Goal: Use online tool/utility: Utilize a website feature to perform a specific function

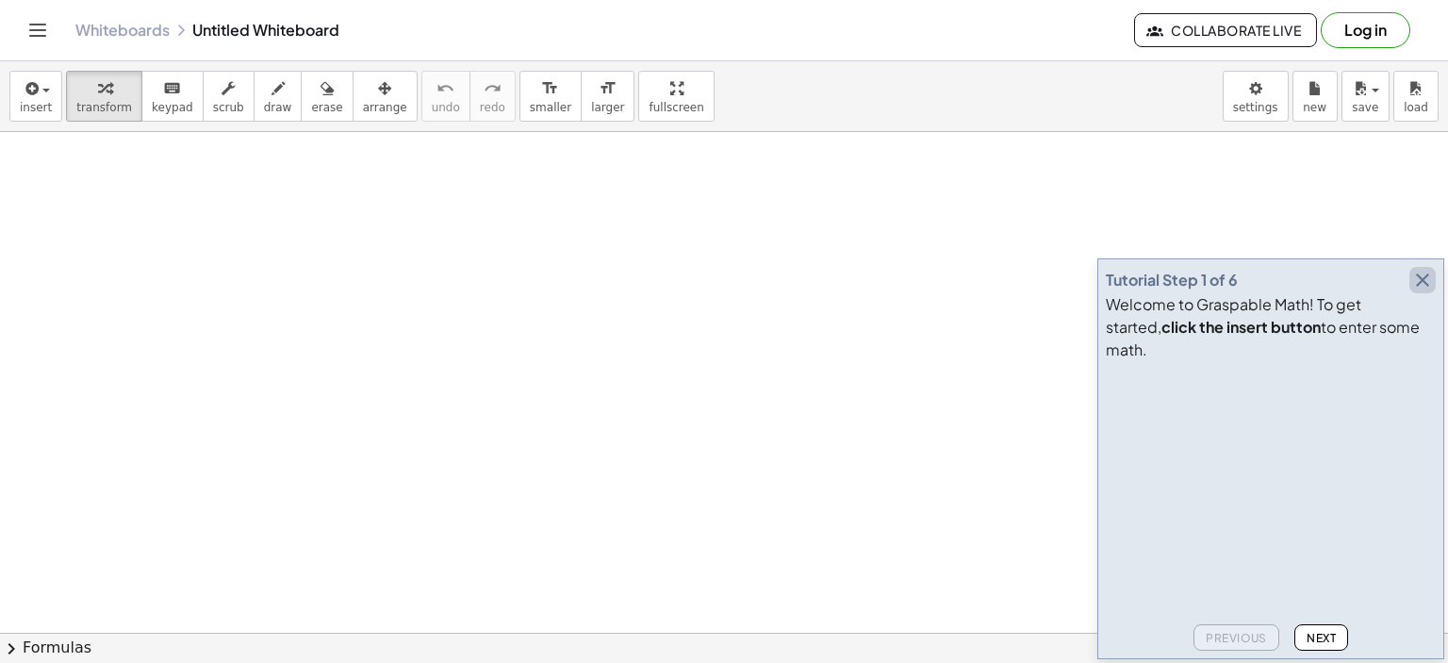
click at [1420, 291] on icon "button" at bounding box center [1422, 280] width 23 height 23
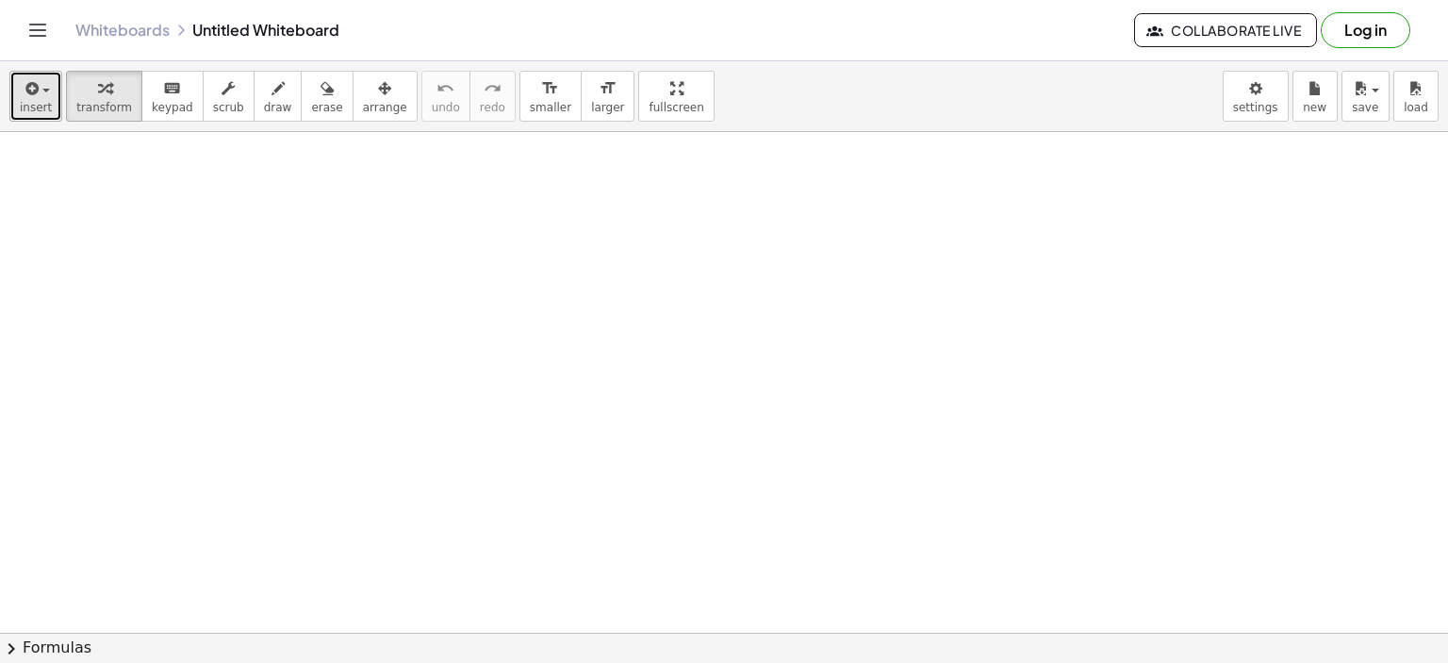
click at [48, 98] on button "insert" at bounding box center [35, 96] width 53 height 51
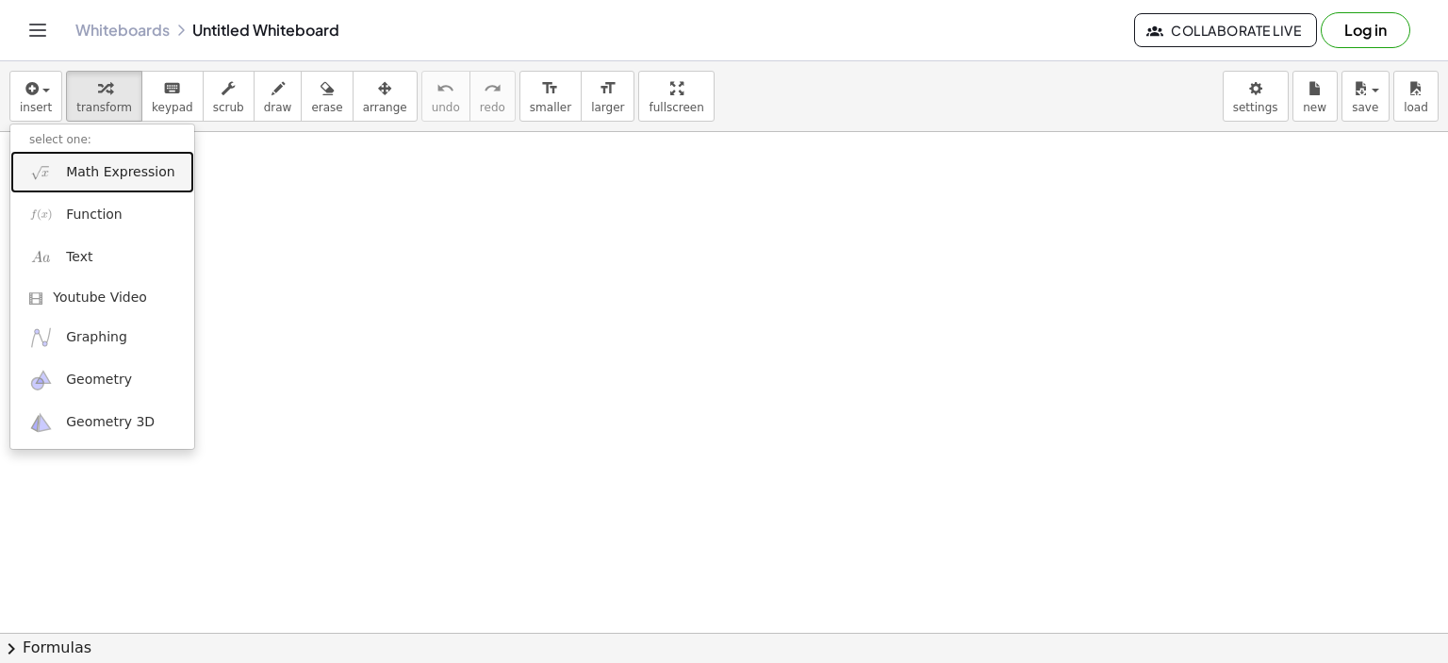
click at [78, 161] on link "Math Expression" at bounding box center [102, 172] width 184 height 42
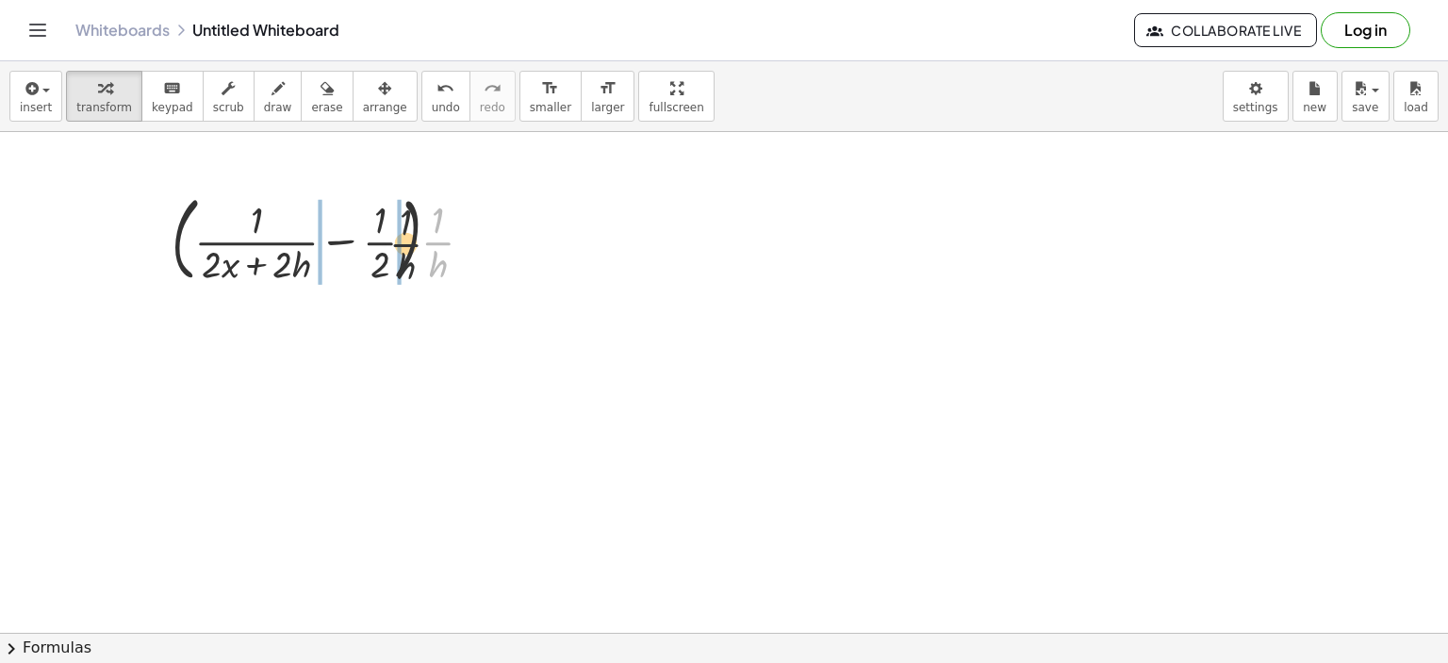
drag, startPoint x: 433, startPoint y: 237, endPoint x: 388, endPoint y: 240, distance: 44.5
click at [388, 240] on div at bounding box center [330, 238] width 336 height 102
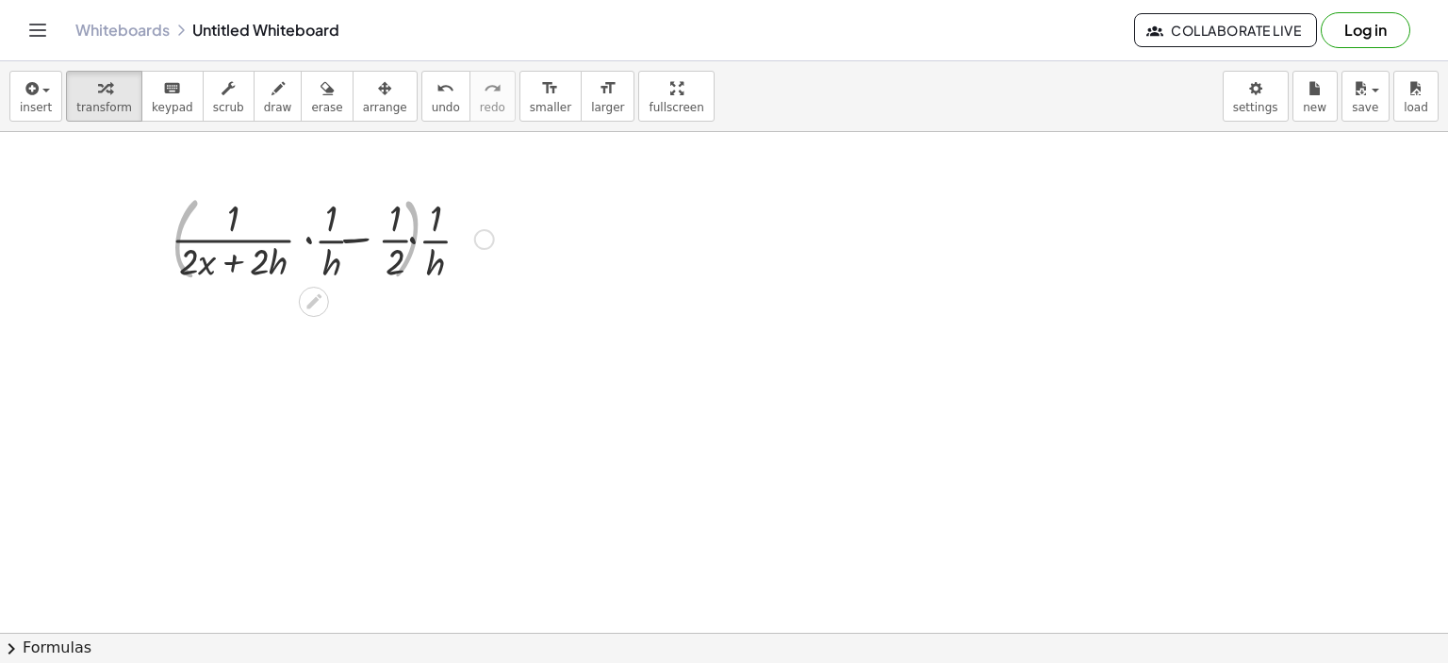
click at [313, 255] on div at bounding box center [330, 237] width 346 height 94
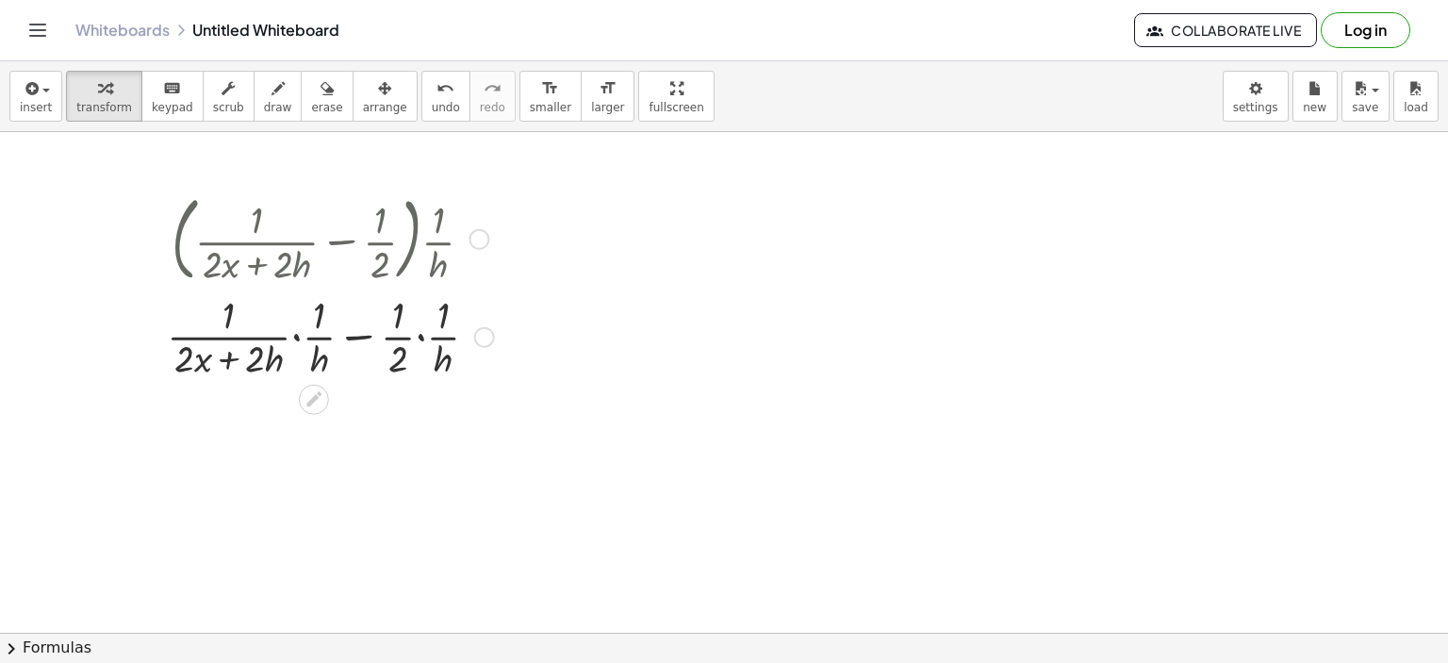
click at [304, 338] on div at bounding box center [330, 334] width 346 height 94
click at [294, 341] on div at bounding box center [330, 334] width 346 height 94
click at [419, 335] on div at bounding box center [330, 336] width 354 height 100
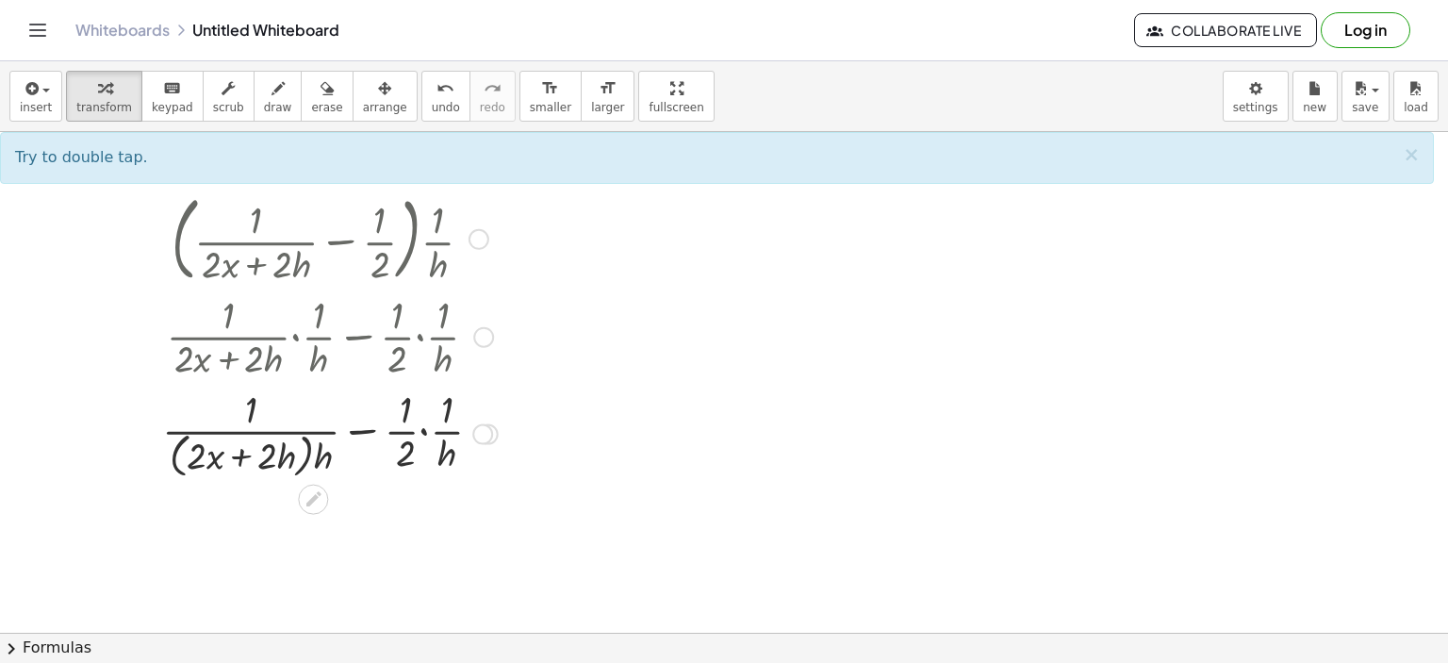
click at [422, 432] on div at bounding box center [330, 433] width 354 height 100
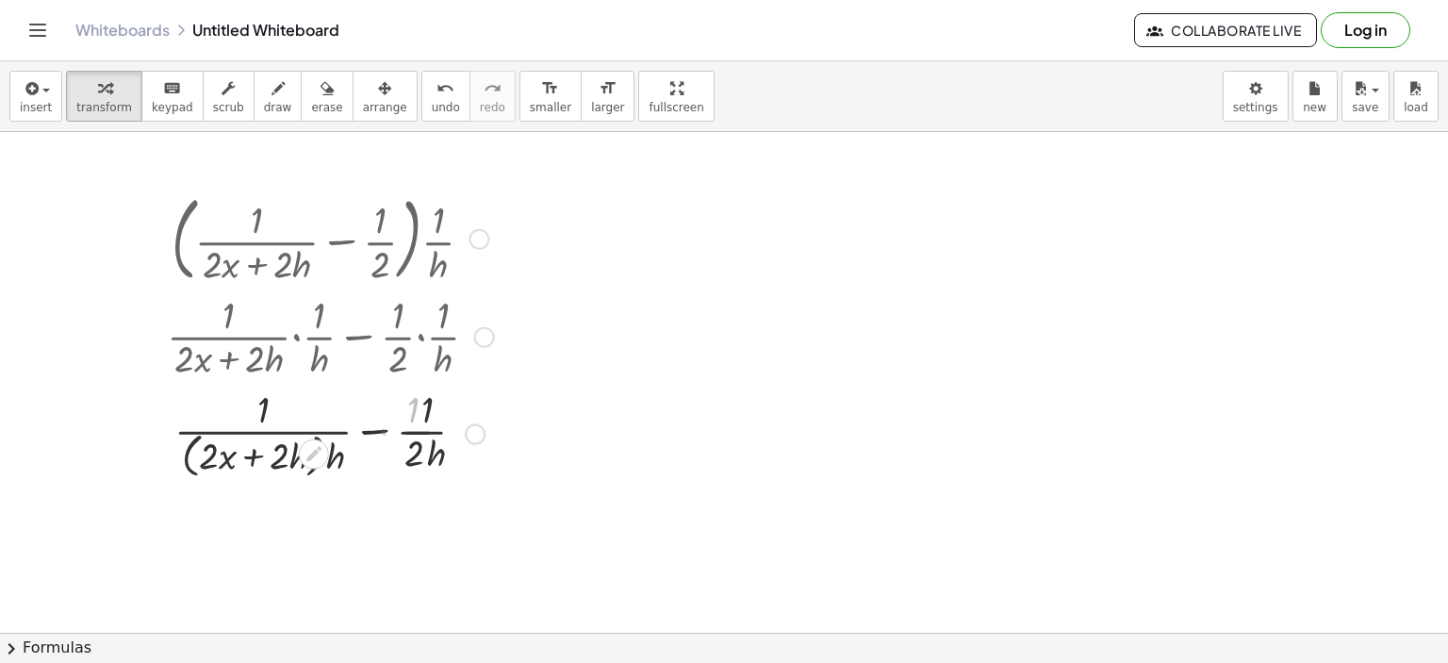
click at [366, 435] on div at bounding box center [330, 433] width 346 height 100
click at [366, 435] on div at bounding box center [330, 433] width 354 height 100
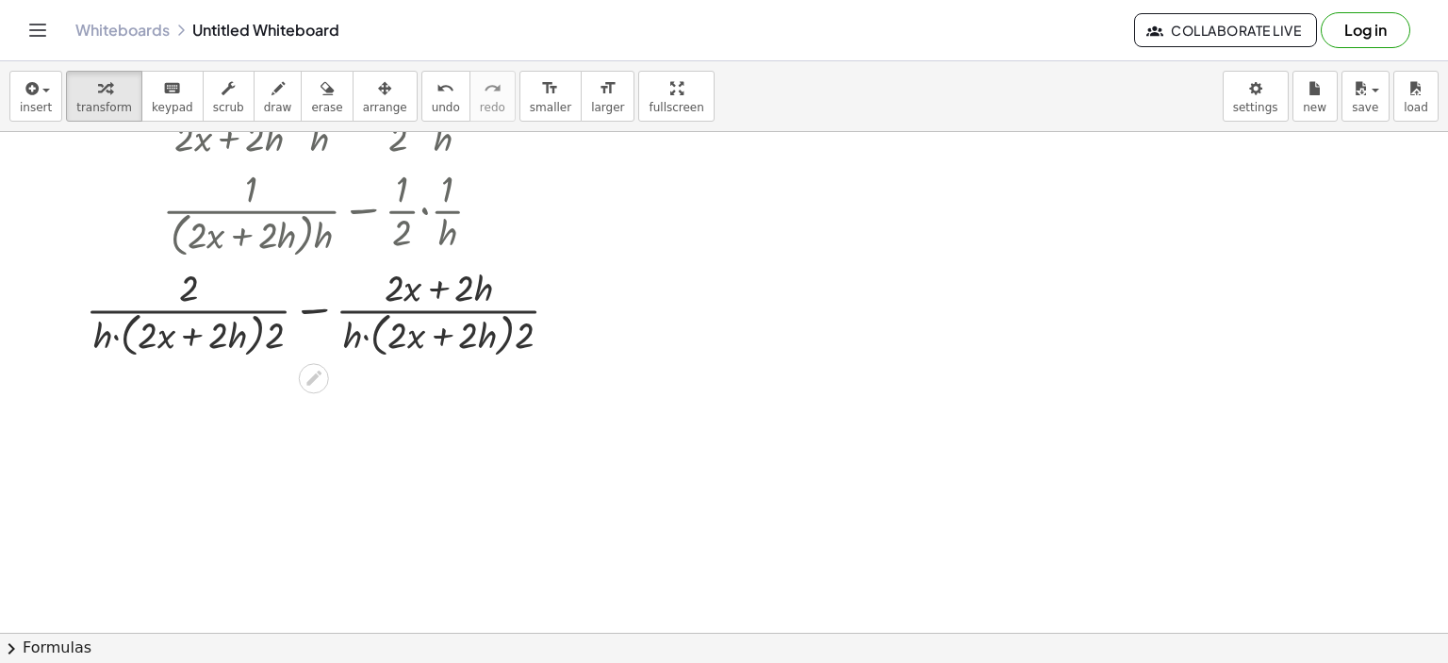
scroll to position [230, 0]
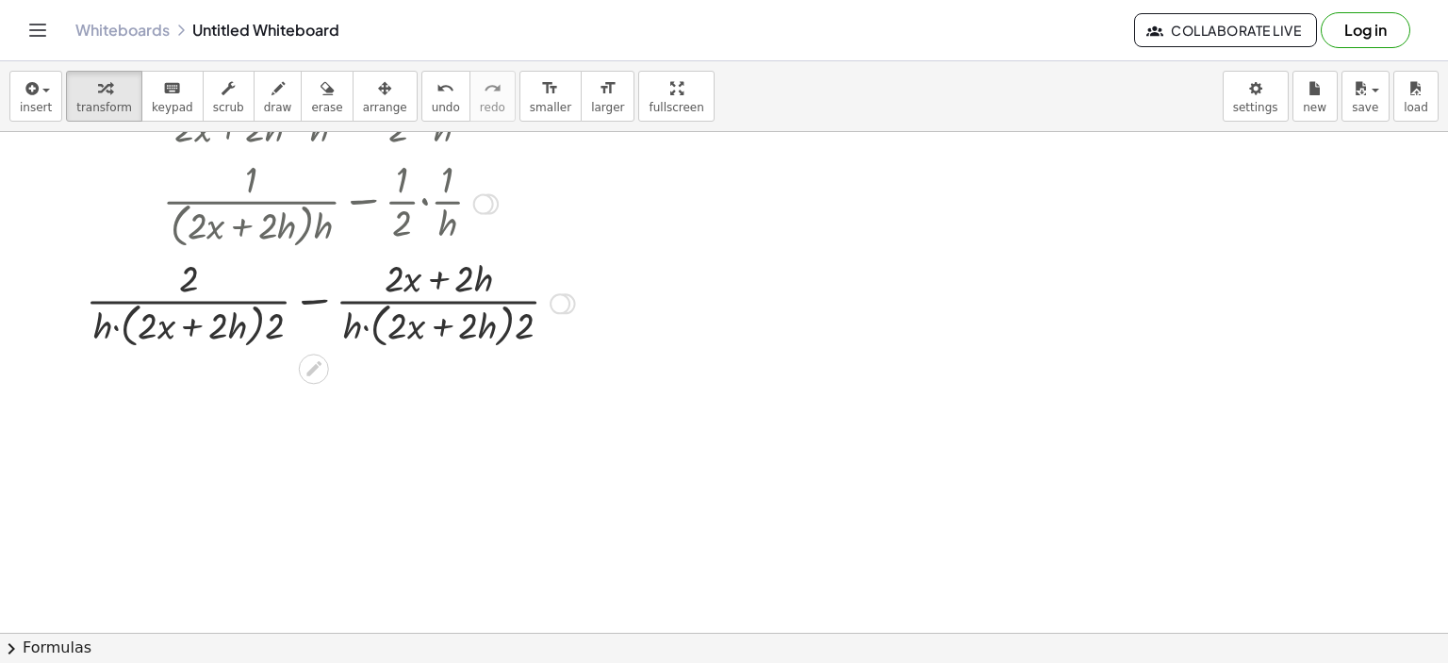
click at [318, 292] on div at bounding box center [330, 302] width 508 height 100
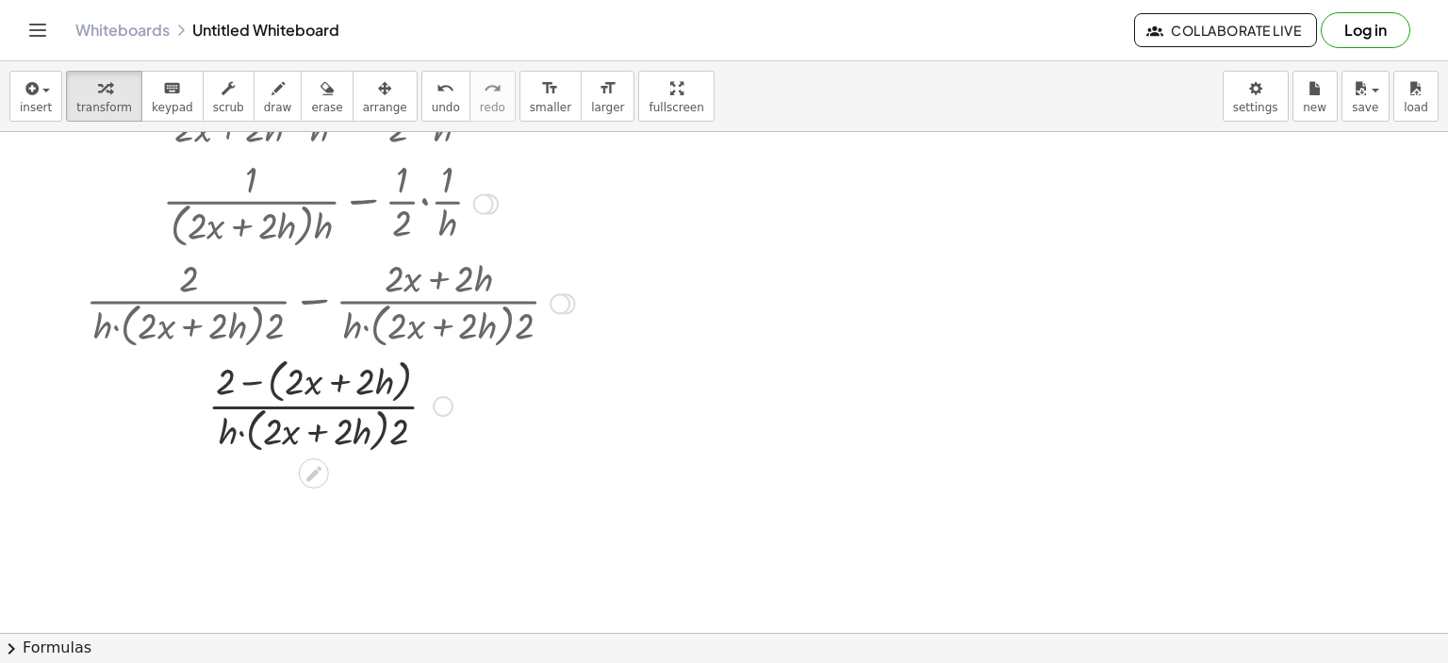
click at [253, 382] on div at bounding box center [330, 404] width 508 height 105
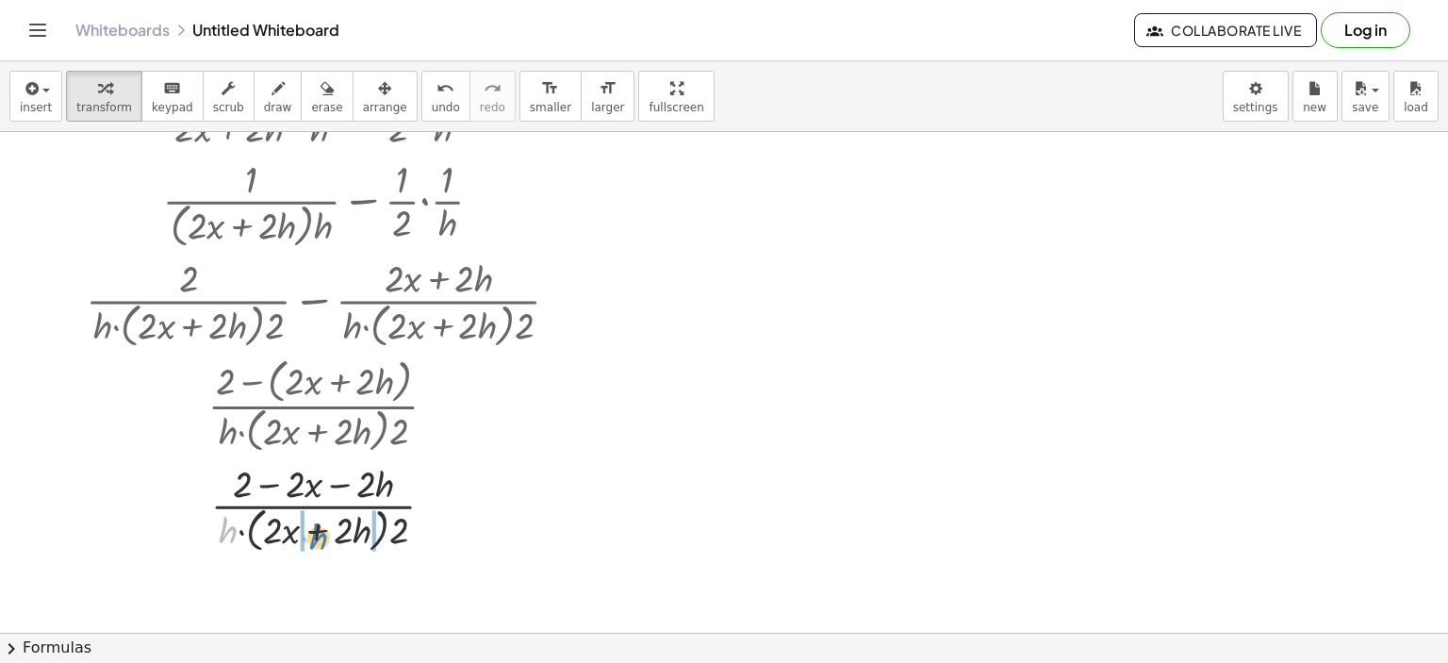
drag, startPoint x: 231, startPoint y: 516, endPoint x: 319, endPoint y: 524, distance: 88.1
click at [319, 524] on div at bounding box center [330, 506] width 508 height 100
drag, startPoint x: 399, startPoint y: 525, endPoint x: 231, endPoint y: 528, distance: 167.8
click at [349, 542] on div at bounding box center [330, 506] width 508 height 94
click at [351, 535] on div at bounding box center [330, 506] width 508 height 94
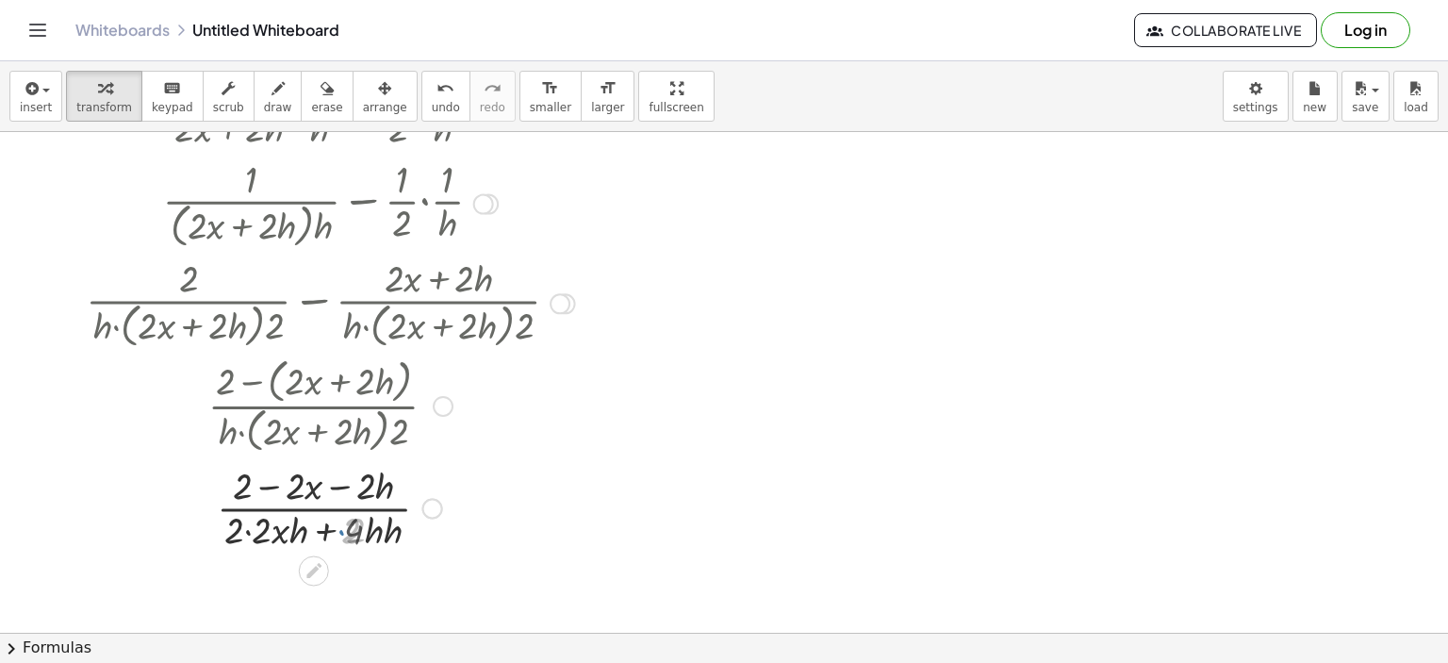
click at [261, 526] on div at bounding box center [330, 506] width 508 height 94
click at [366, 488] on div at bounding box center [330, 506] width 508 height 94
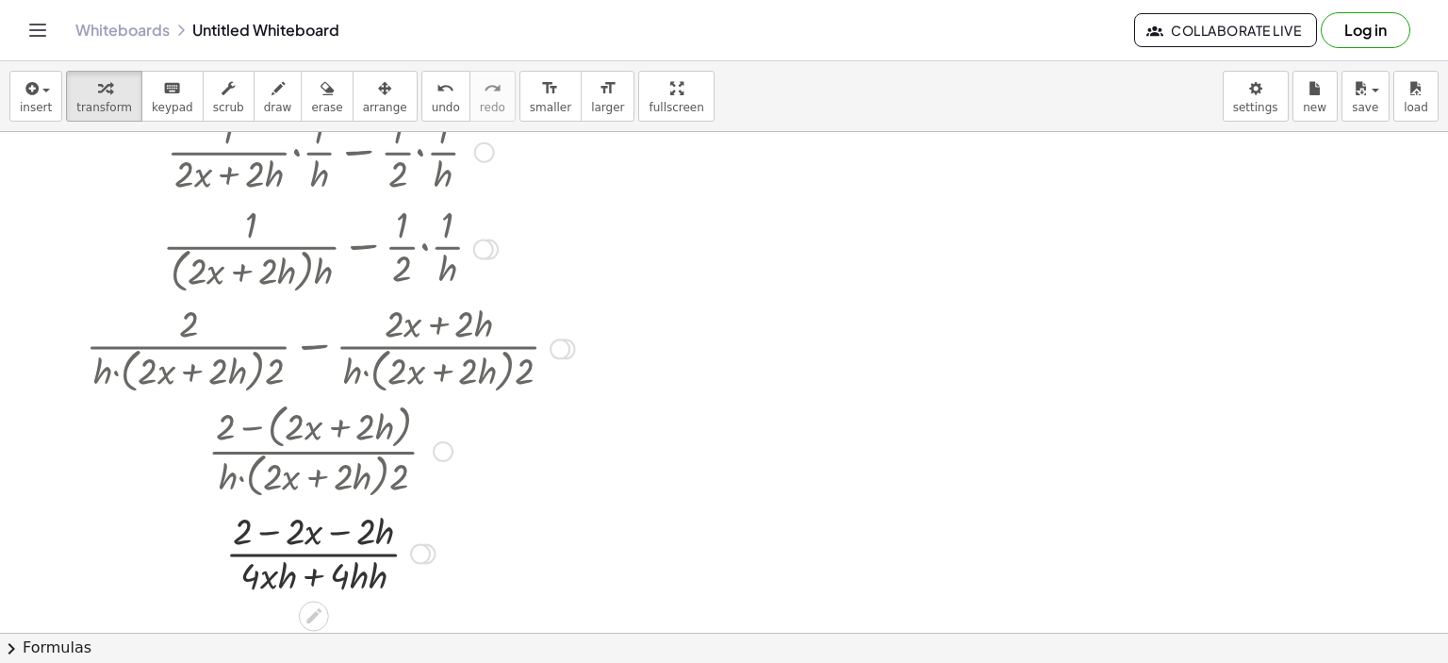
scroll to position [188, 0]
click at [429, 451] on div at bounding box center [331, 446] width 514 height 105
click at [440, 451] on div at bounding box center [443, 448] width 21 height 21
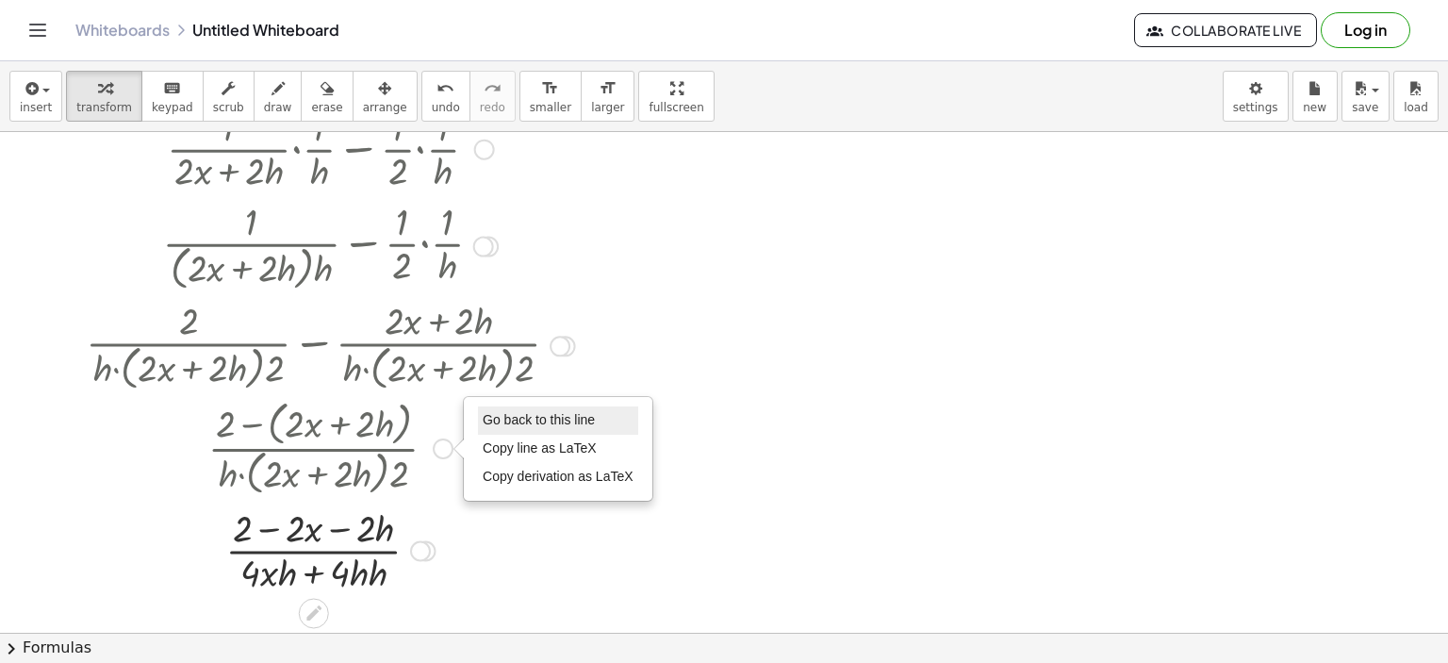
click at [493, 421] on span "Go back to this line" at bounding box center [539, 419] width 112 height 15
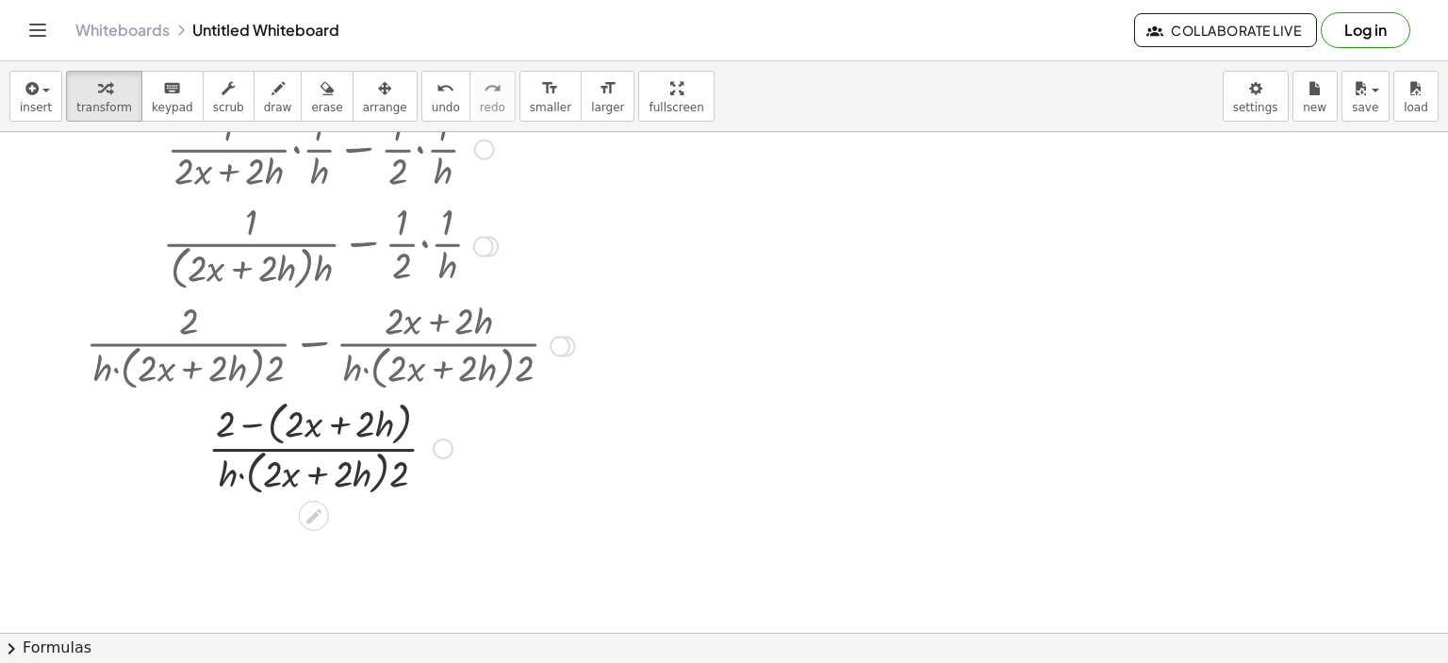
click at [256, 429] on div at bounding box center [330, 446] width 508 height 105
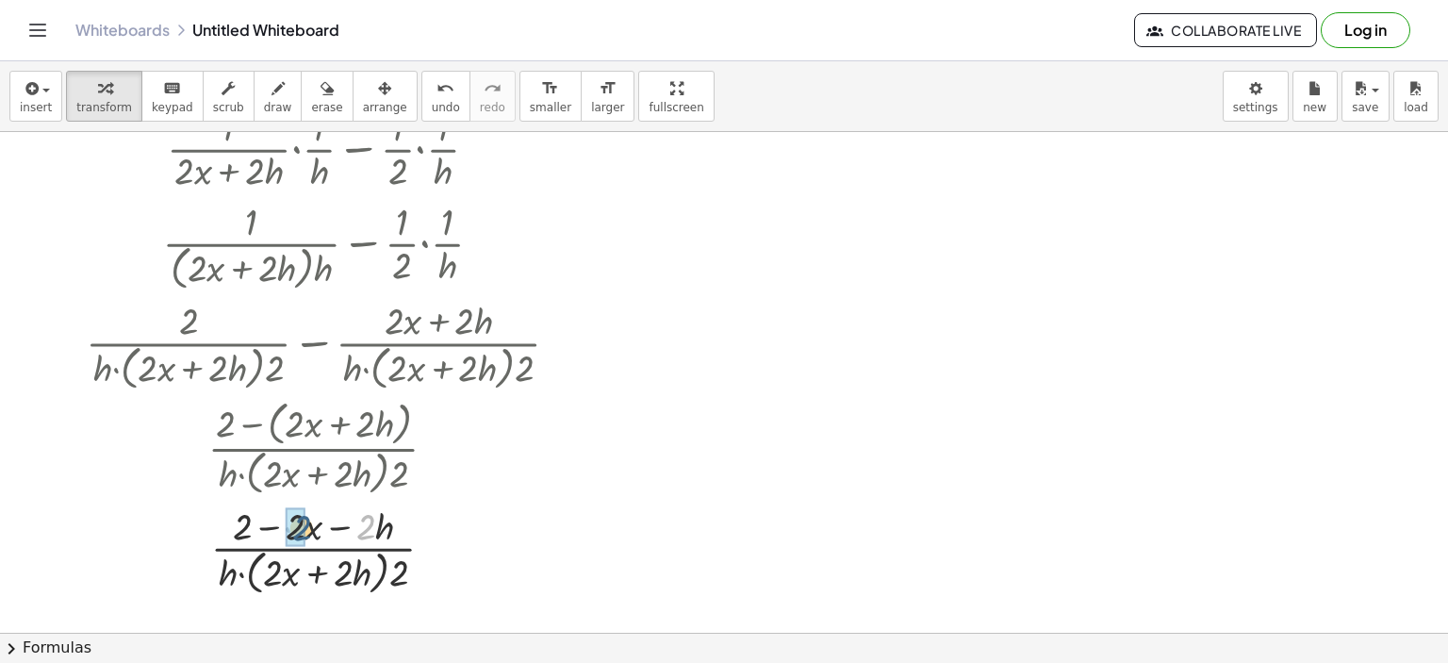
drag, startPoint x: 363, startPoint y: 533, endPoint x: 294, endPoint y: 534, distance: 68.8
drag, startPoint x: 268, startPoint y: 531, endPoint x: 219, endPoint y: 534, distance: 49.2
drag, startPoint x: 398, startPoint y: 573, endPoint x: 234, endPoint y: 532, distance: 169.2
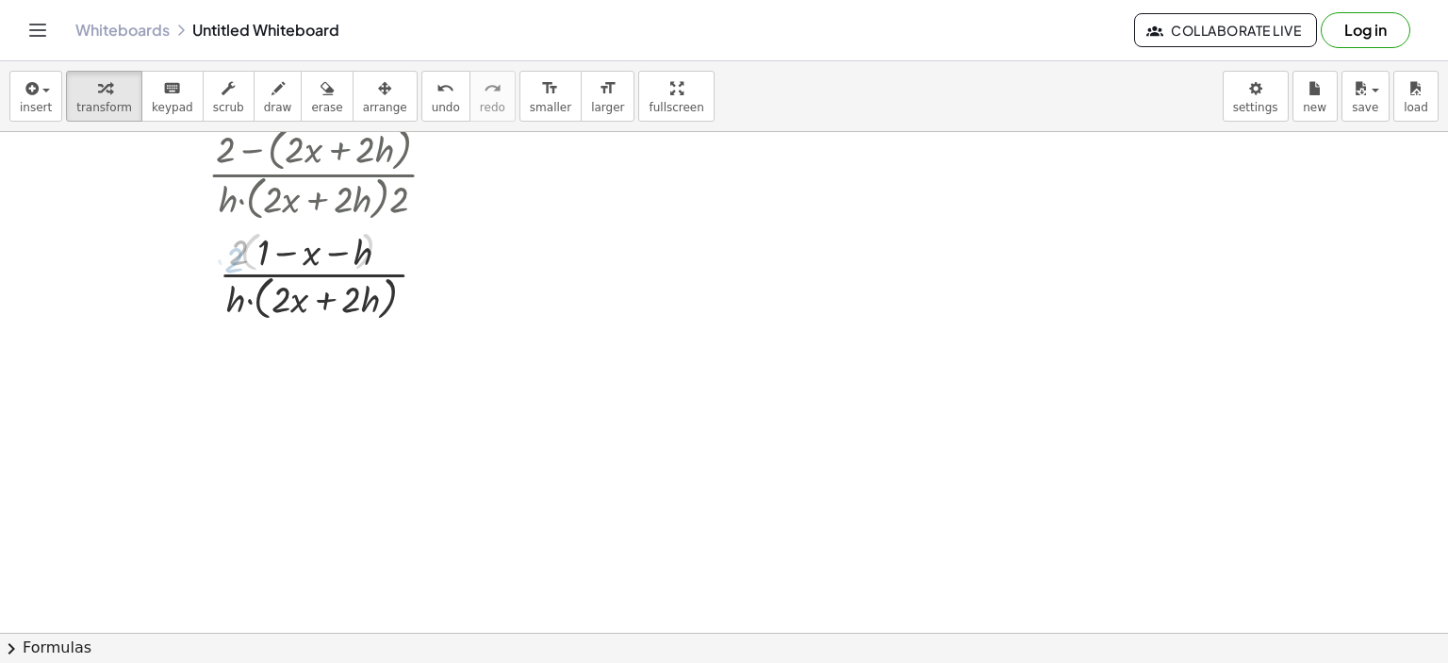
scroll to position [470, 0]
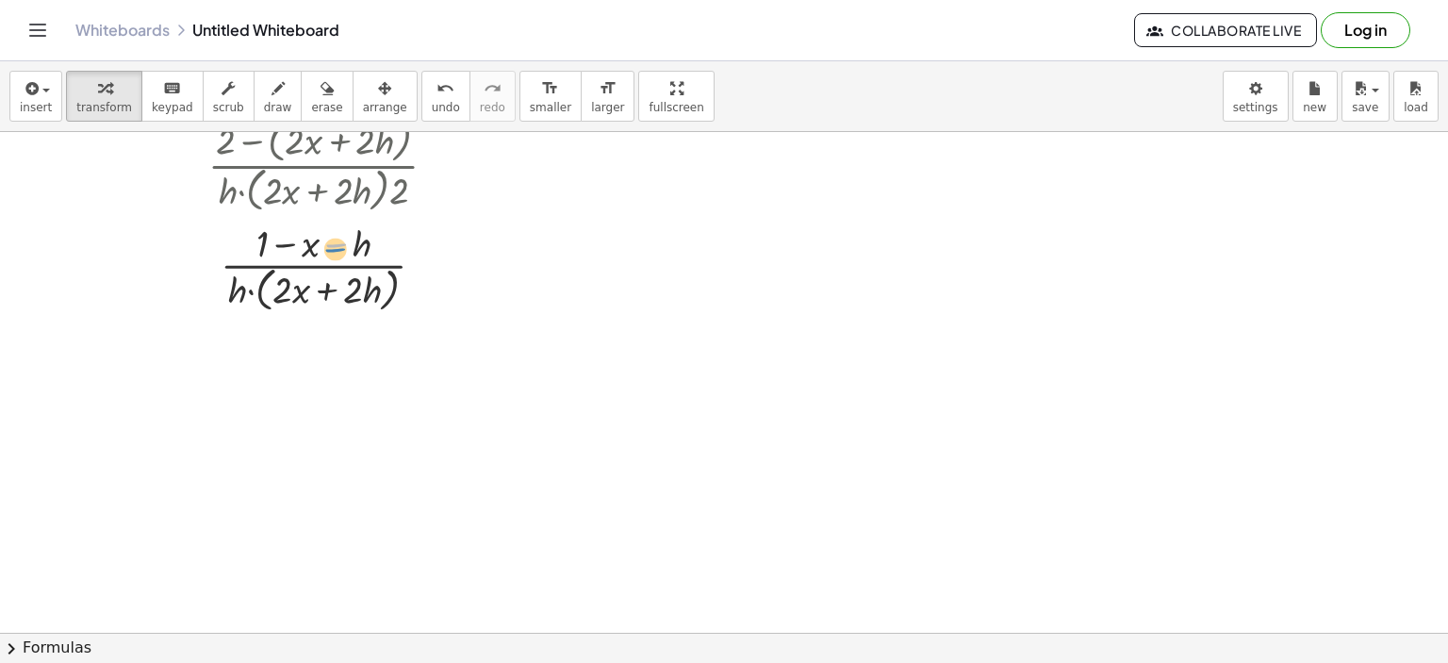
click at [330, 250] on div at bounding box center [330, 266] width 508 height 100
drag, startPoint x: 284, startPoint y: 293, endPoint x: 269, endPoint y: 299, distance: 16.1
click at [268, 298] on div at bounding box center [330, 266] width 508 height 100
drag, startPoint x: 233, startPoint y: 293, endPoint x: 325, endPoint y: 296, distance: 92.4
click at [325, 296] on div at bounding box center [330, 266] width 508 height 100
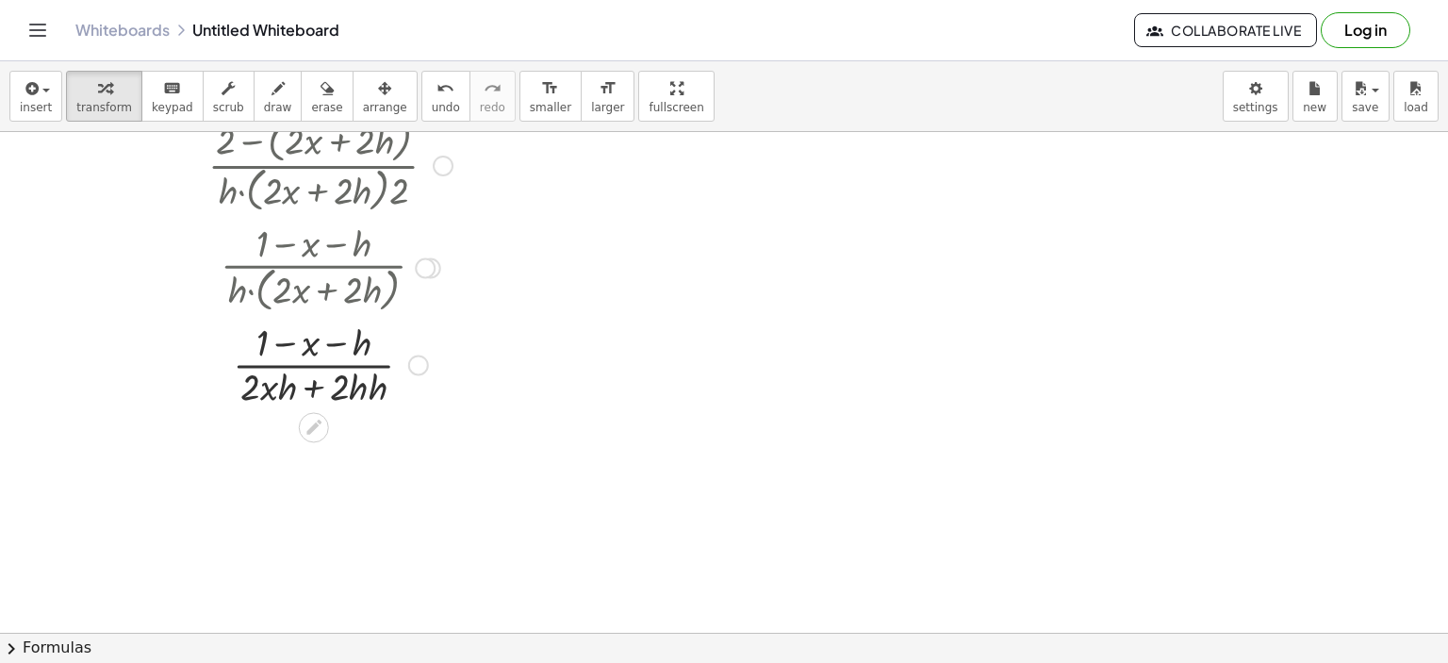
click at [377, 384] on div at bounding box center [330, 363] width 508 height 94
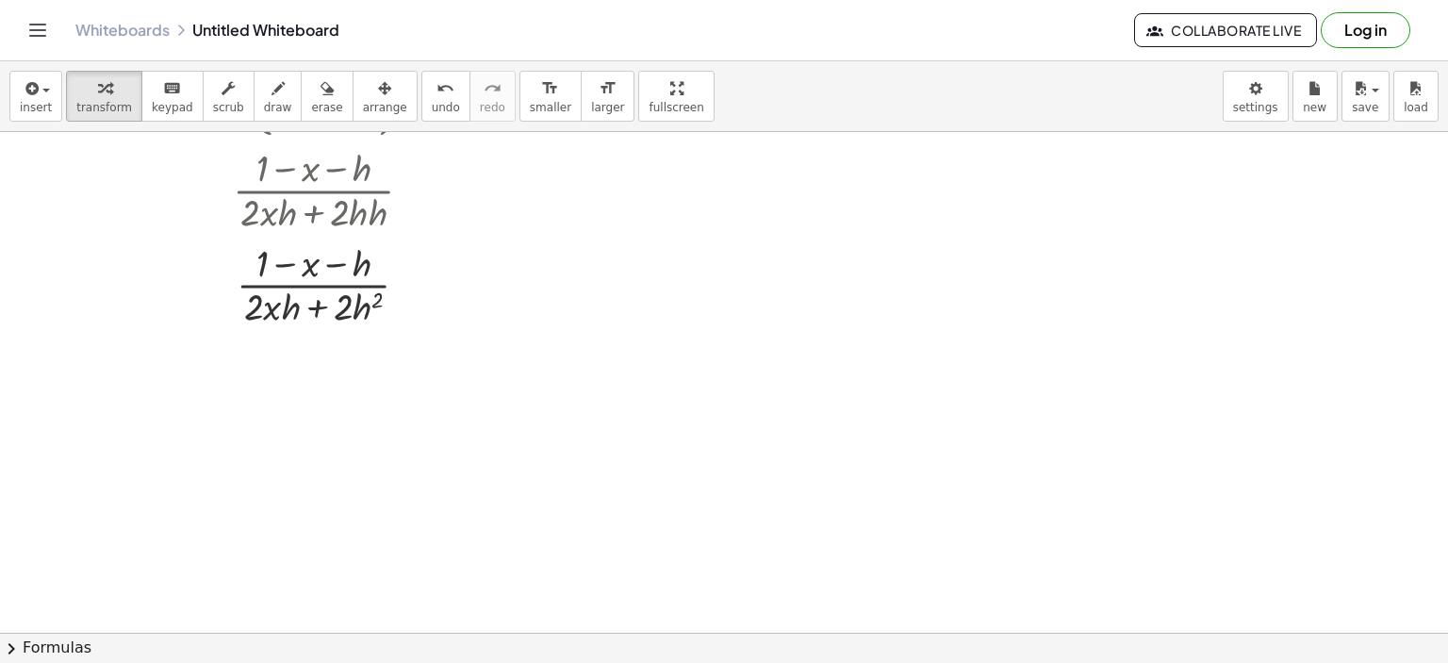
scroll to position [660, 0]
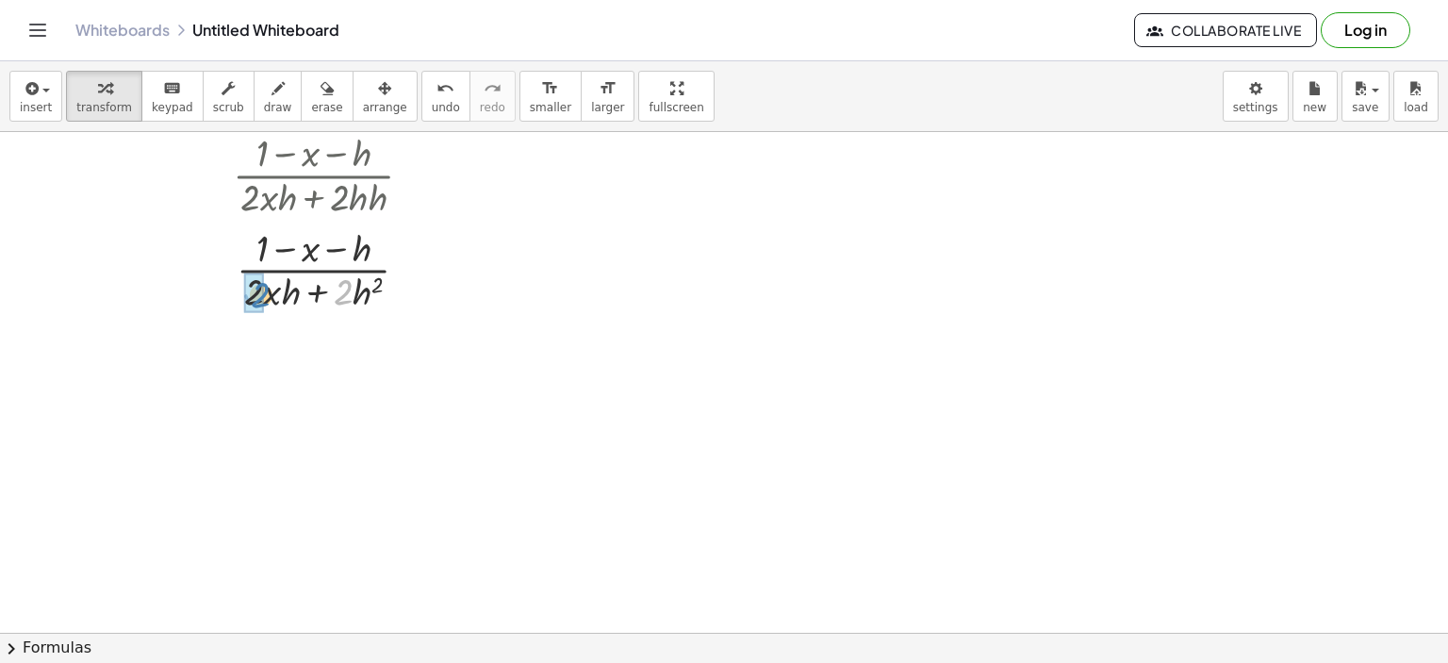
drag, startPoint x: 327, startPoint y: 286, endPoint x: 253, endPoint y: 288, distance: 74.5
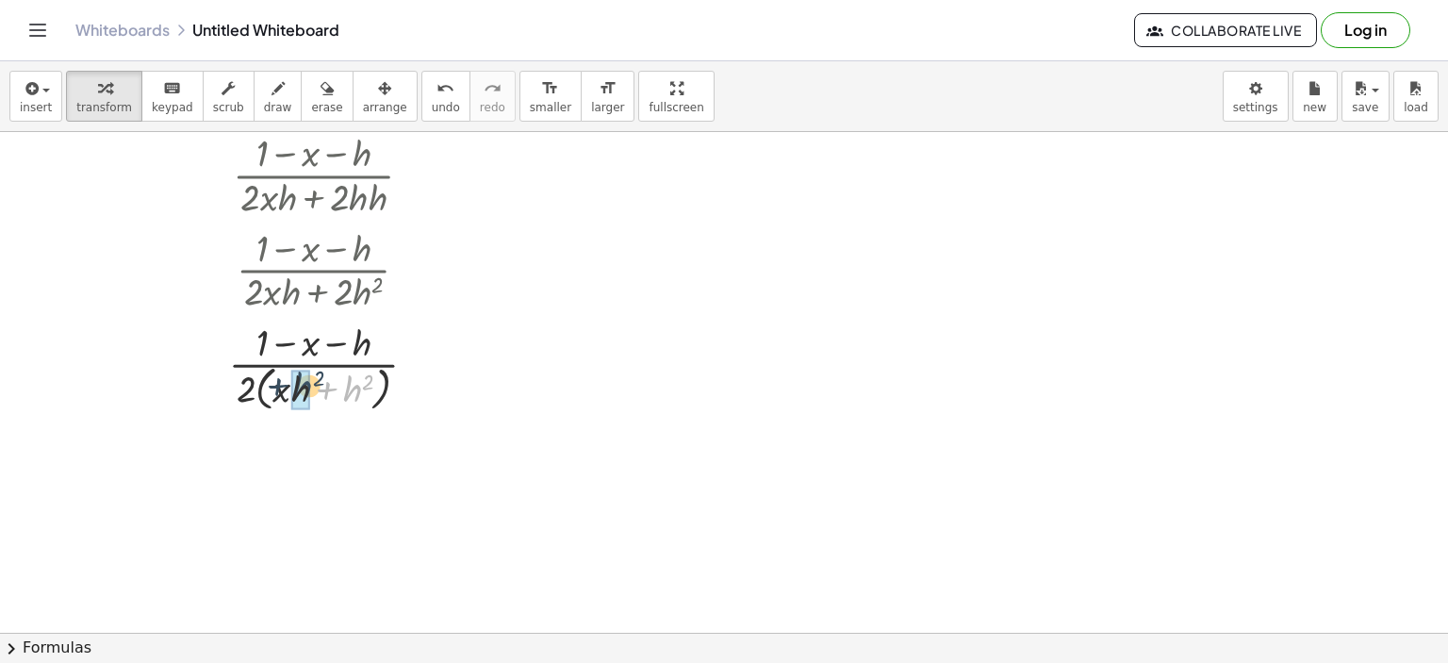
drag, startPoint x: 350, startPoint y: 391, endPoint x: 304, endPoint y: 387, distance: 46.3
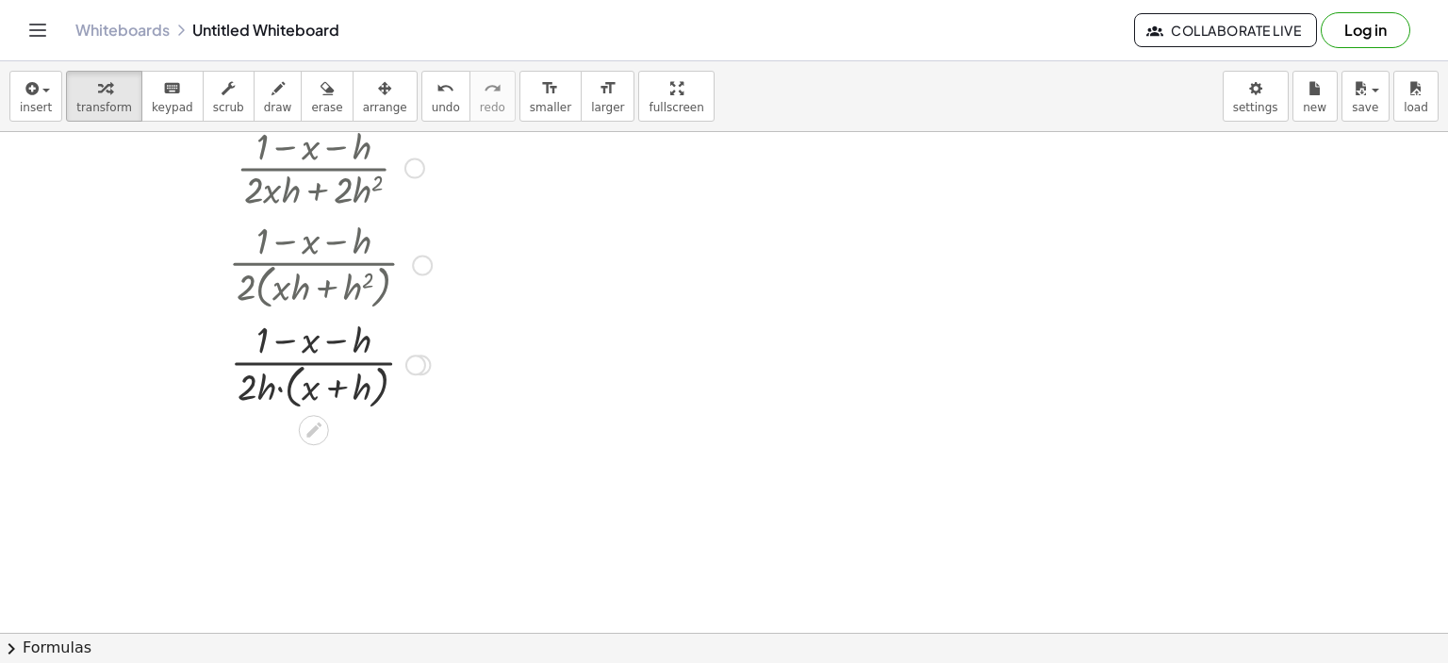
scroll to position [763, 0]
drag, startPoint x: 331, startPoint y: 339, endPoint x: 237, endPoint y: 342, distance: 94.3
click at [237, 342] on div at bounding box center [330, 361] width 508 height 100
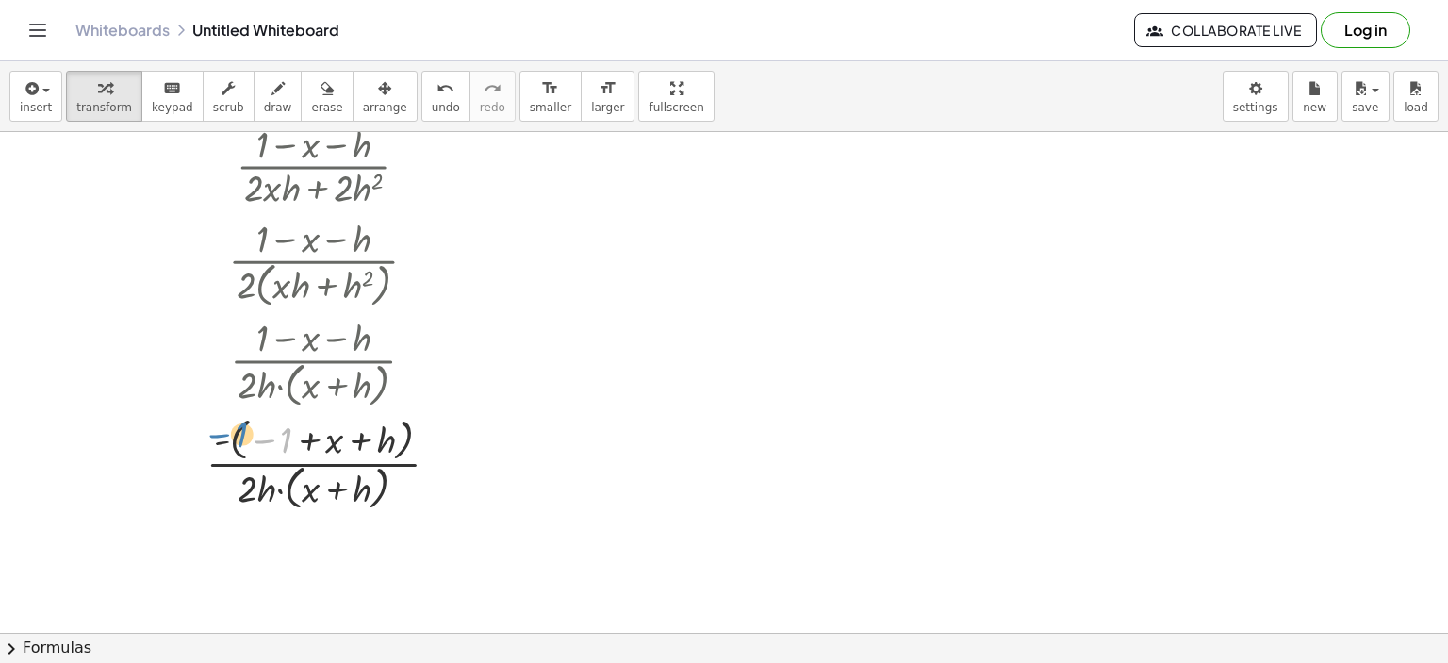
drag, startPoint x: 290, startPoint y: 437, endPoint x: 277, endPoint y: 433, distance: 14.0
click at [276, 433] on div at bounding box center [330, 463] width 508 height 104
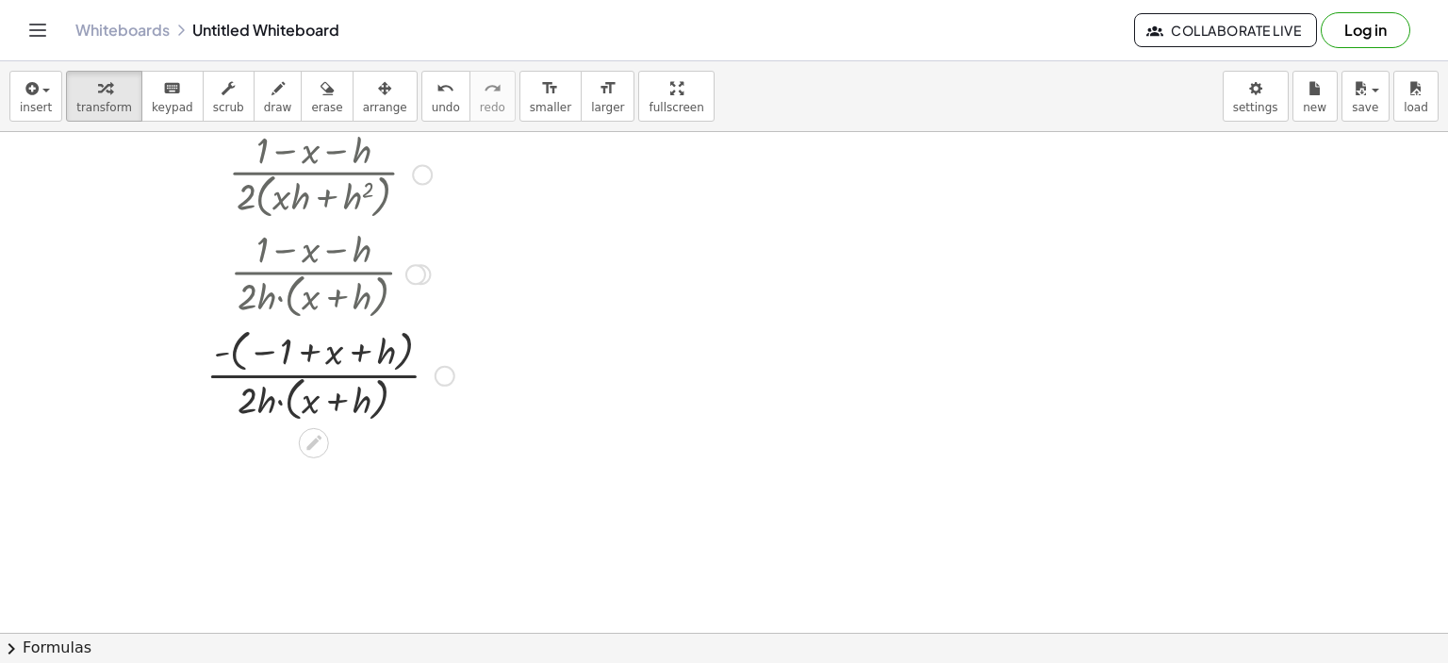
scroll to position [859, 0]
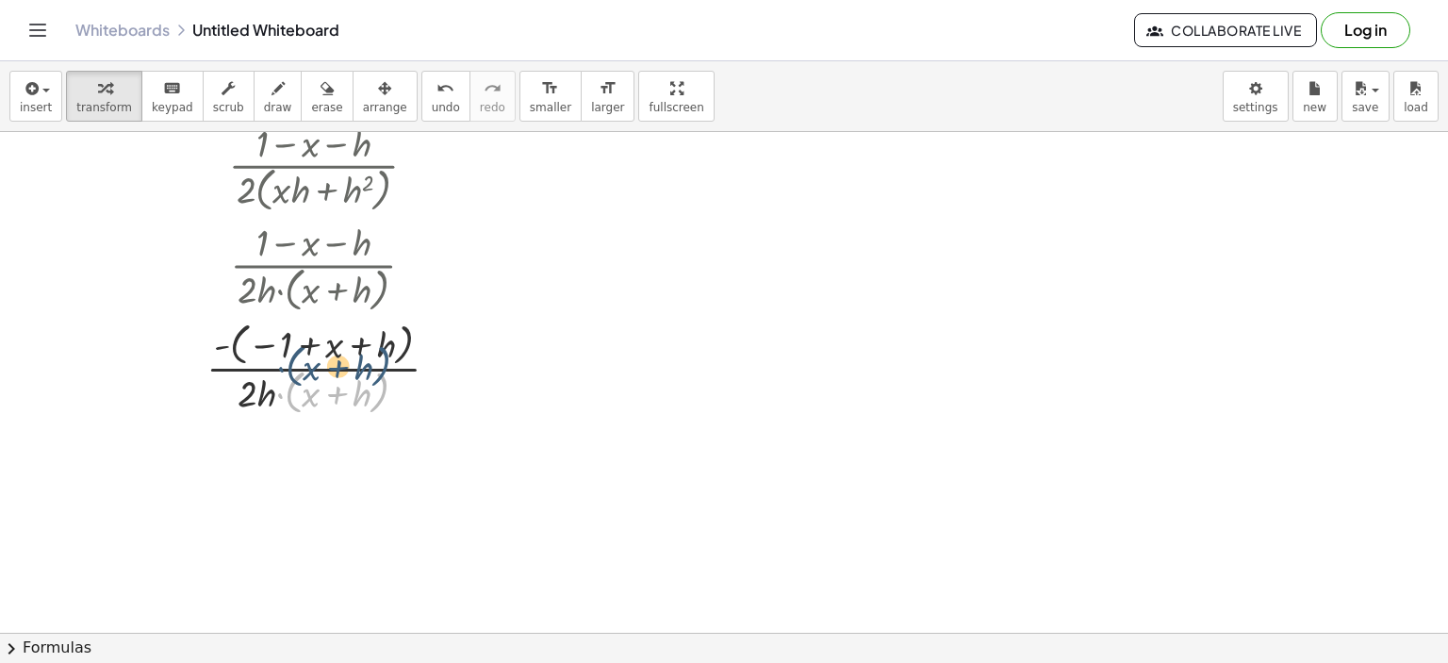
drag, startPoint x: 383, startPoint y: 383, endPoint x: 390, endPoint y: 369, distance: 16.0
click at [390, 369] on div at bounding box center [330, 368] width 508 height 104
click at [320, 346] on div at bounding box center [330, 368] width 508 height 104
click at [325, 345] on div at bounding box center [330, 368] width 508 height 104
drag, startPoint x: 284, startPoint y: 346, endPoint x: 222, endPoint y: 343, distance: 61.3
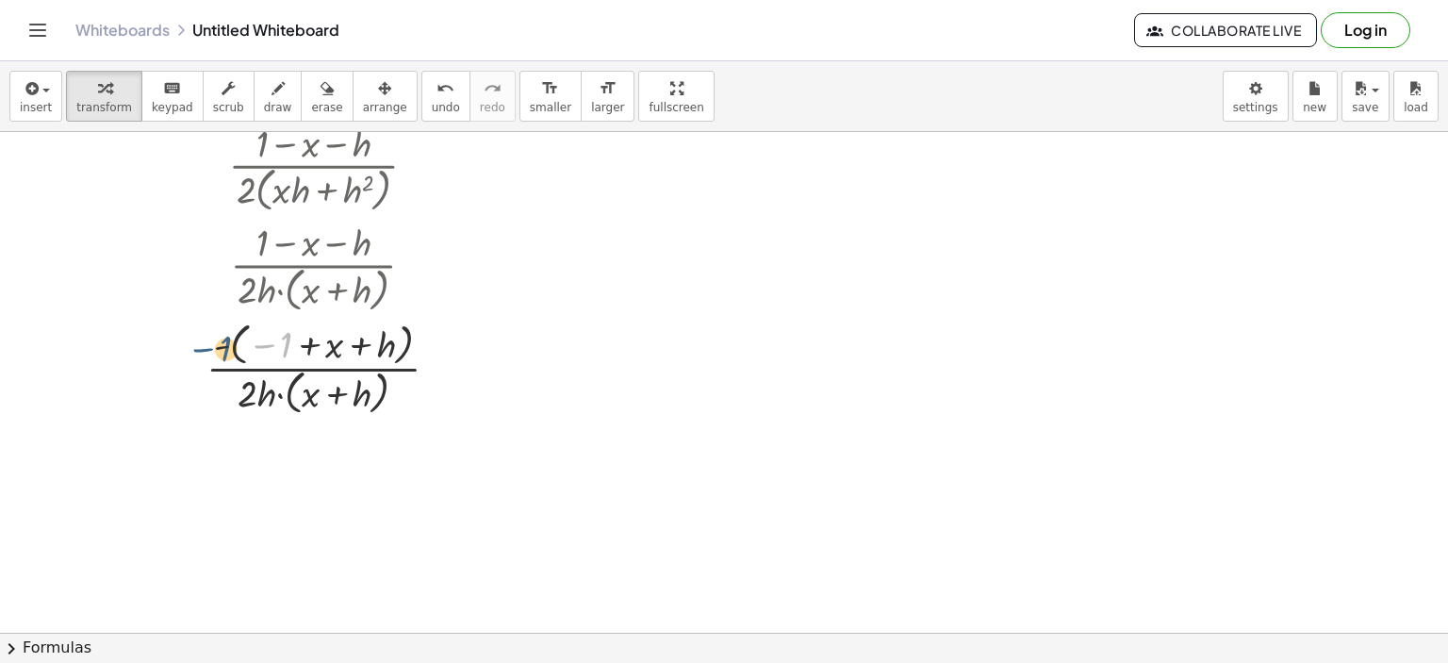
click at [222, 344] on div at bounding box center [330, 368] width 508 height 104
drag, startPoint x: 294, startPoint y: 378, endPoint x: 407, endPoint y: 364, distance: 114.0
click at [407, 364] on div at bounding box center [330, 368] width 508 height 104
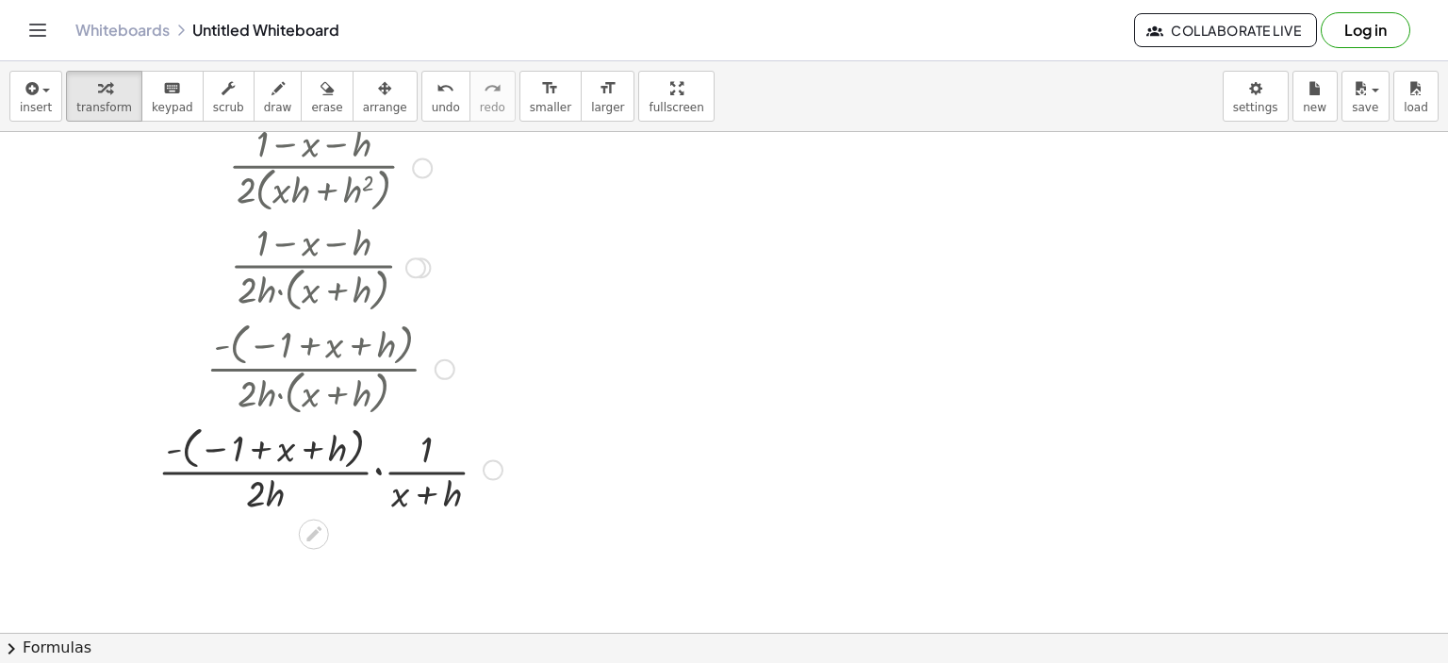
click at [185, 451] on div at bounding box center [330, 468] width 508 height 98
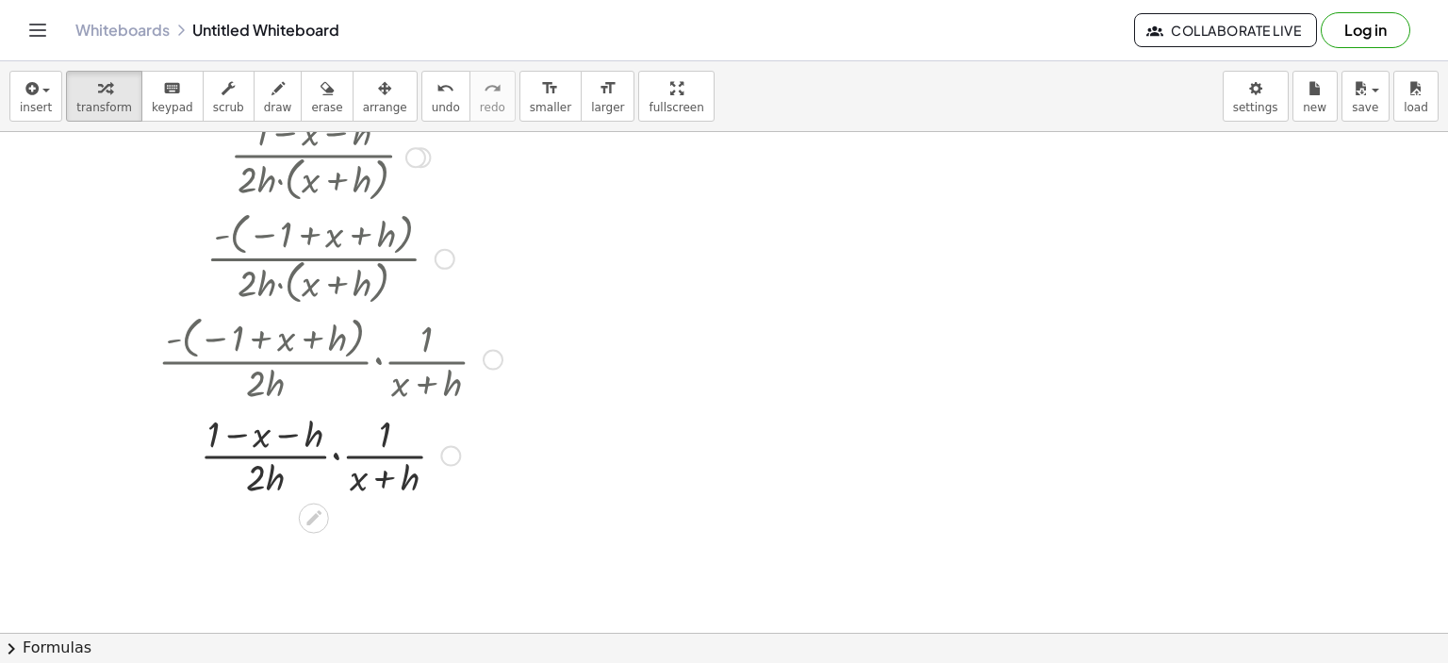
scroll to position [986, 0]
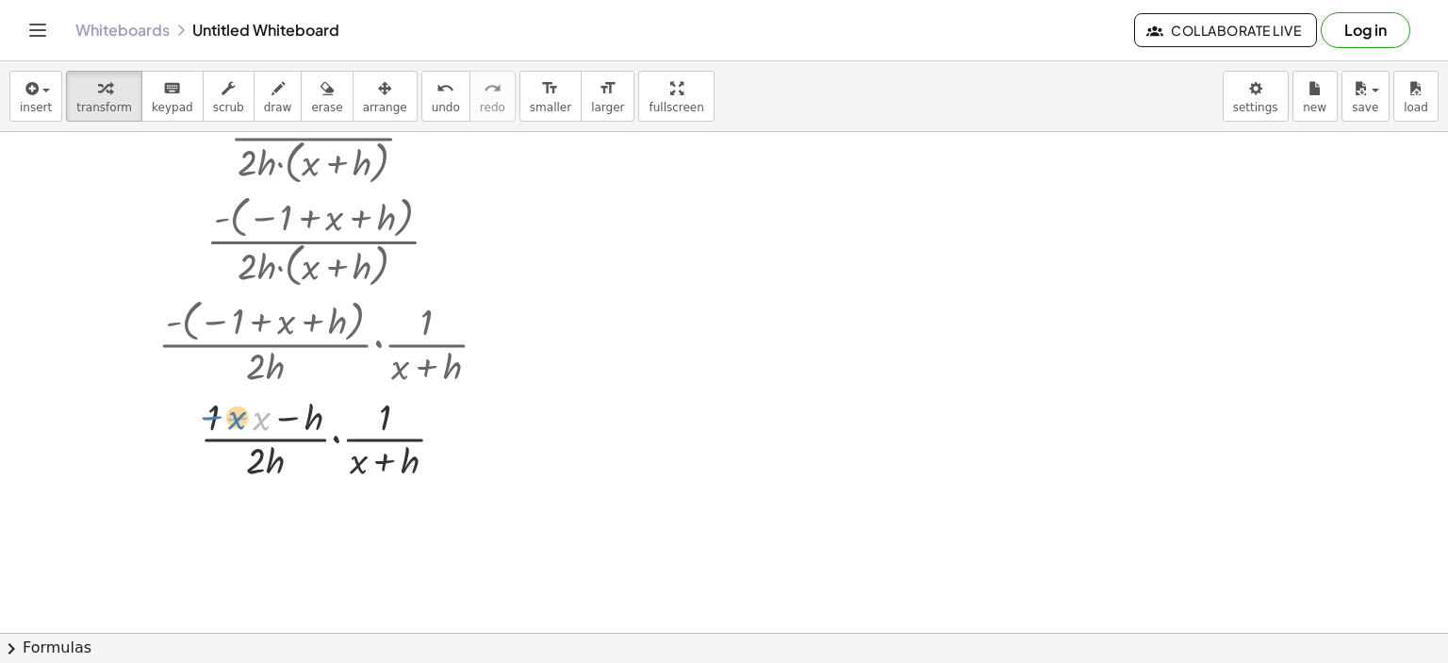
drag, startPoint x: 260, startPoint y: 421, endPoint x: 241, endPoint y: 422, distance: 18.9
click at [244, 421] on div at bounding box center [330, 436] width 508 height 94
click at [283, 411] on div at bounding box center [330, 436] width 508 height 94
click at [338, 435] on div at bounding box center [330, 436] width 508 height 94
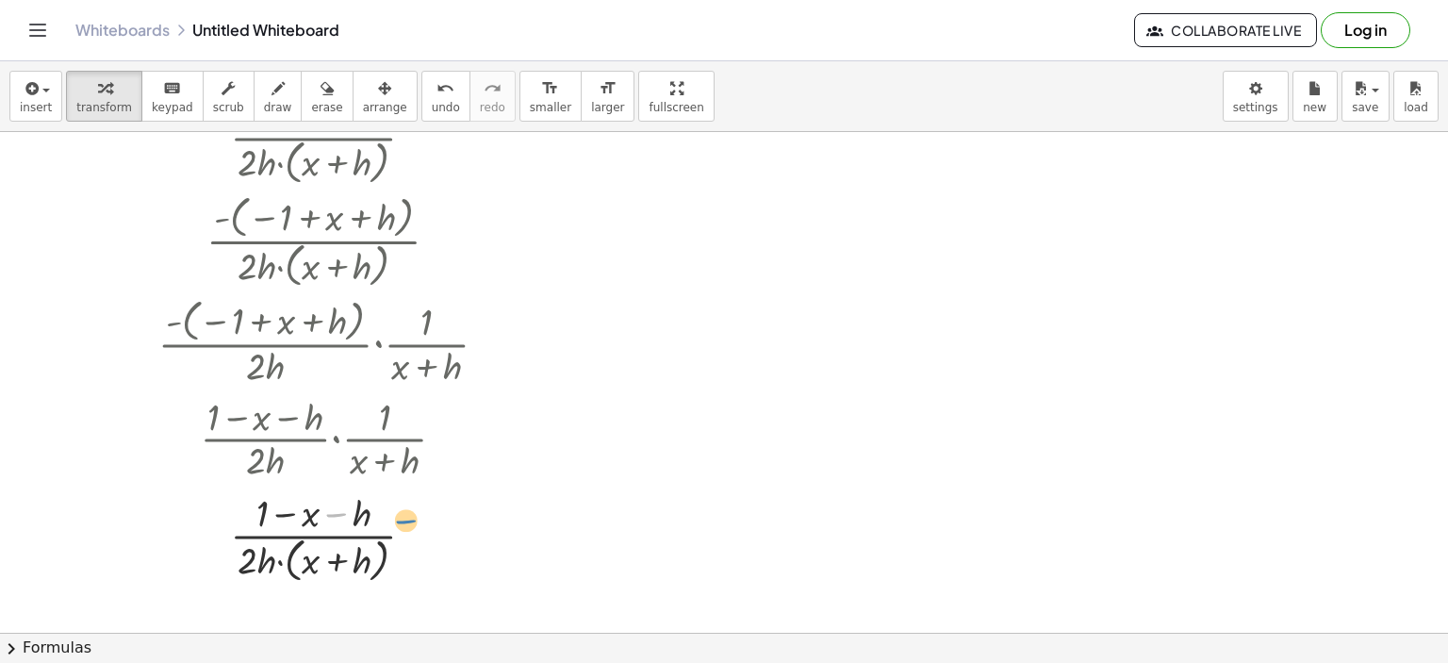
drag, startPoint x: 342, startPoint y: 506, endPoint x: 355, endPoint y: 512, distance: 14.4
click at [362, 512] on div at bounding box center [330, 536] width 508 height 100
drag, startPoint x: 358, startPoint y: 508, endPoint x: 432, endPoint y: 515, distance: 73.8
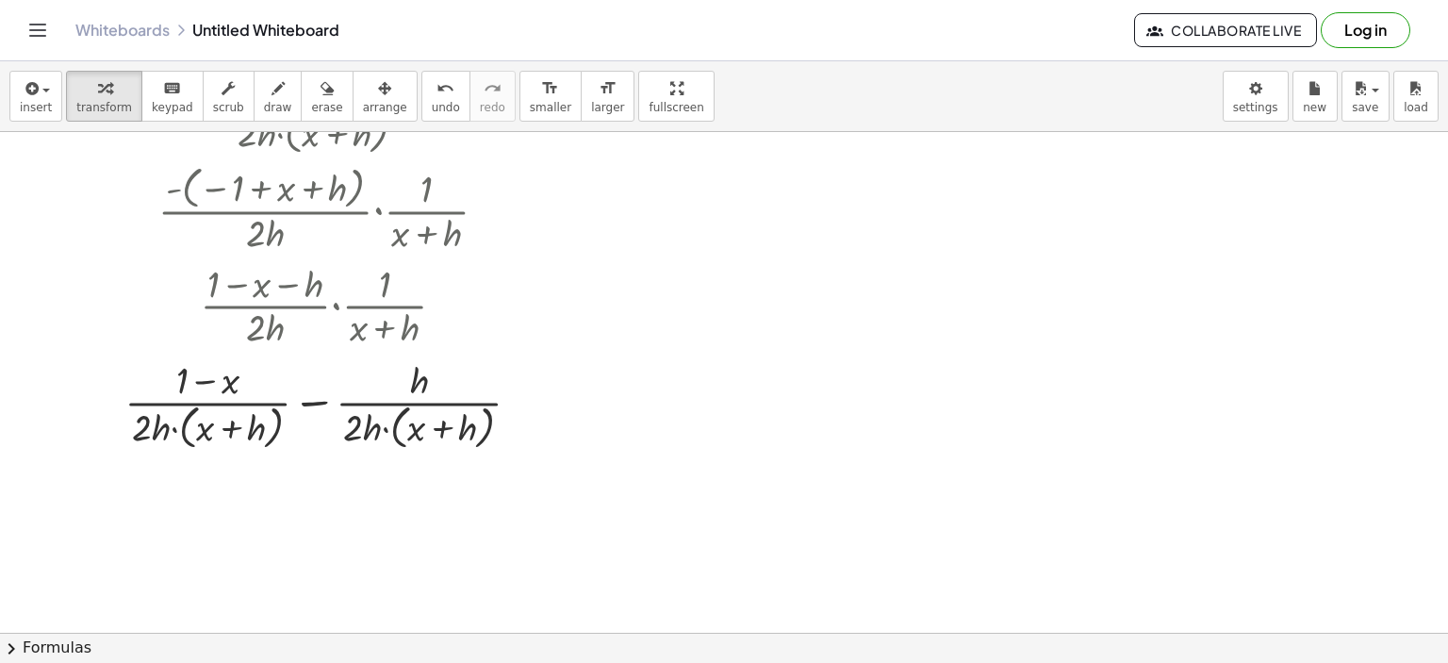
scroll to position [1124, 0]
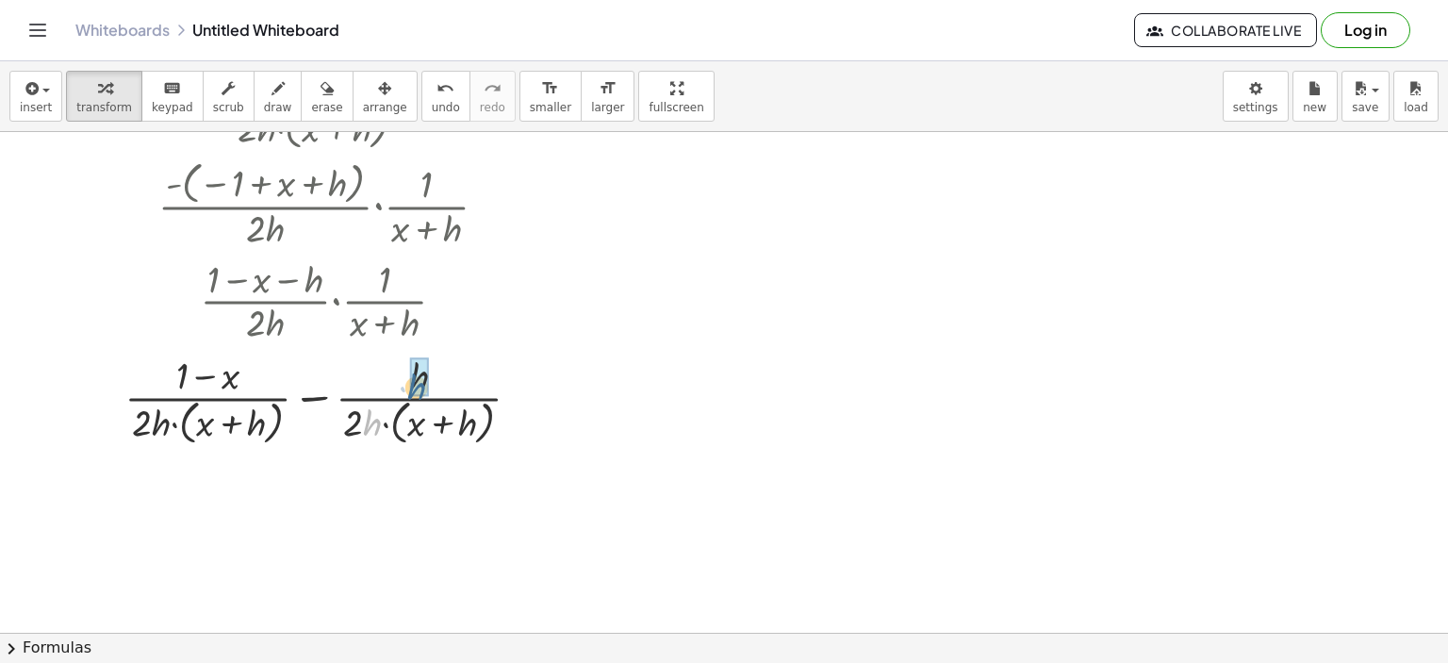
drag, startPoint x: 366, startPoint y: 423, endPoint x: 411, endPoint y: 389, distance: 56.6
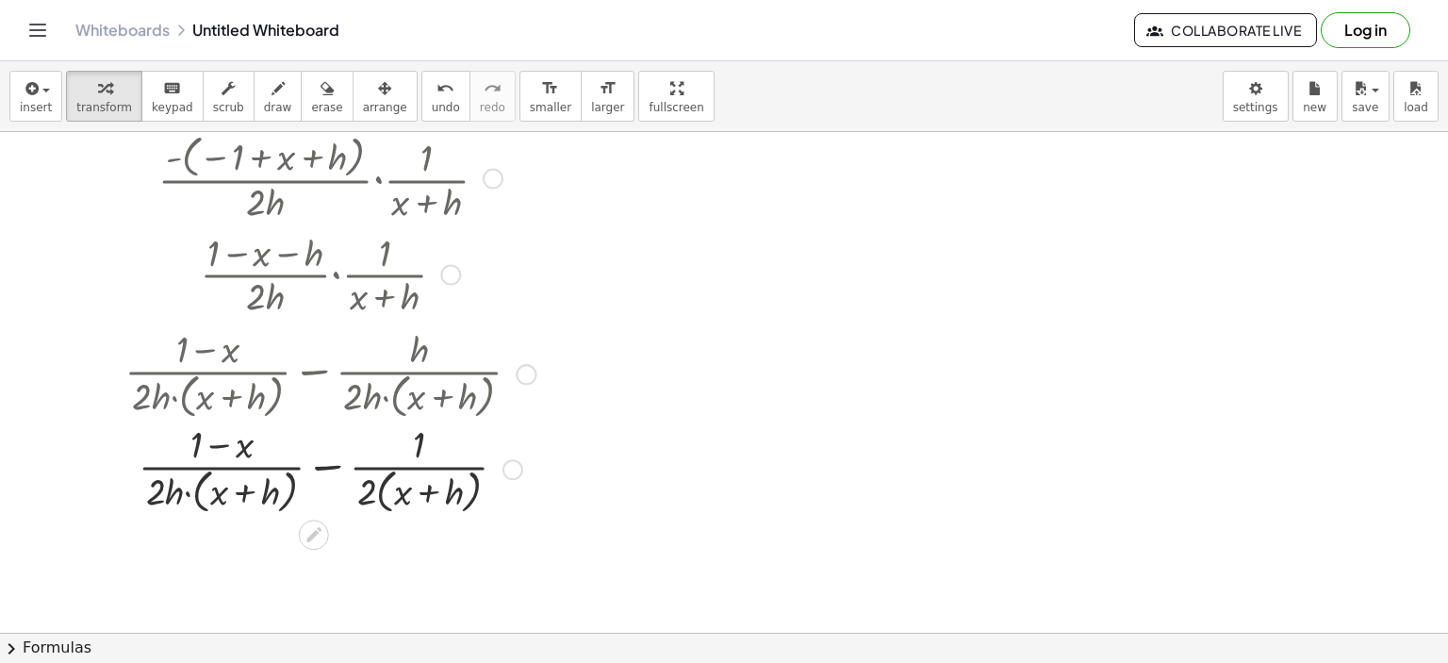
scroll to position [1153, 0]
click at [325, 470] on div at bounding box center [330, 469] width 508 height 100
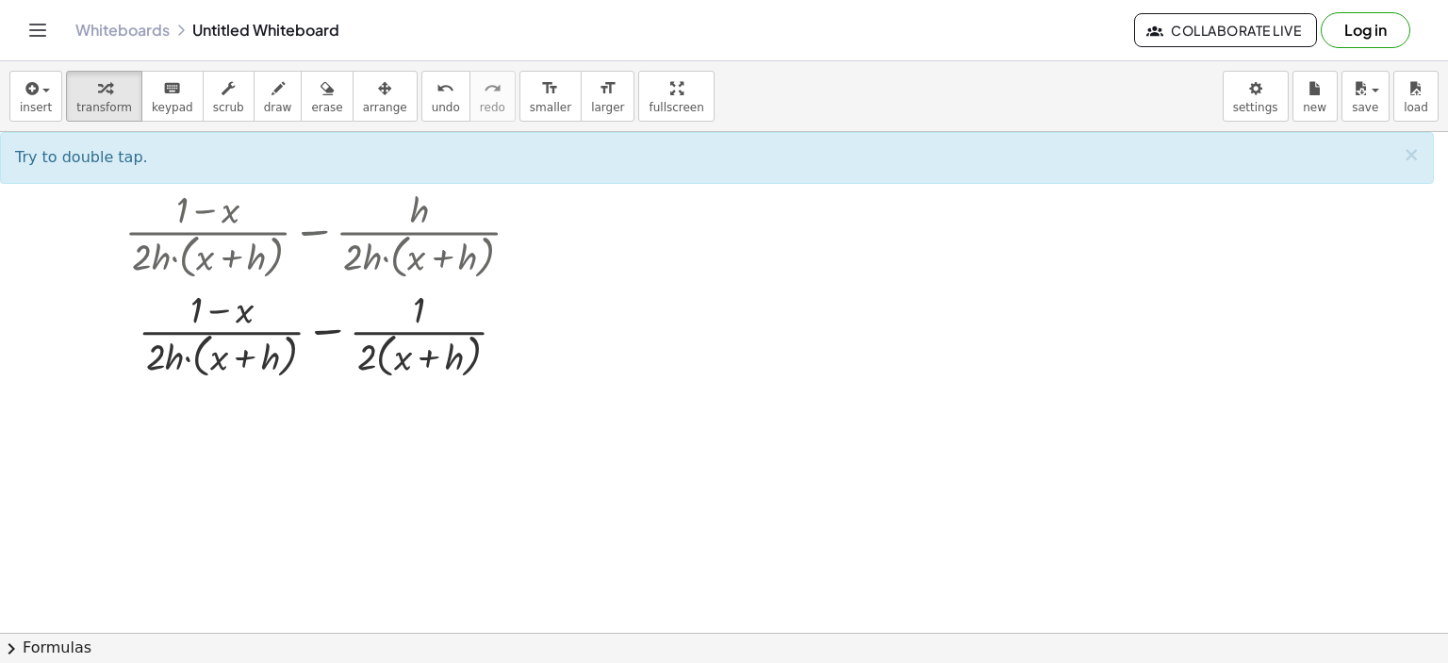
scroll to position [1289, 0]
drag, startPoint x: 205, startPoint y: 353, endPoint x: 205, endPoint y: 342, distance: 11.4
click at [205, 342] on div at bounding box center [330, 333] width 508 height 100
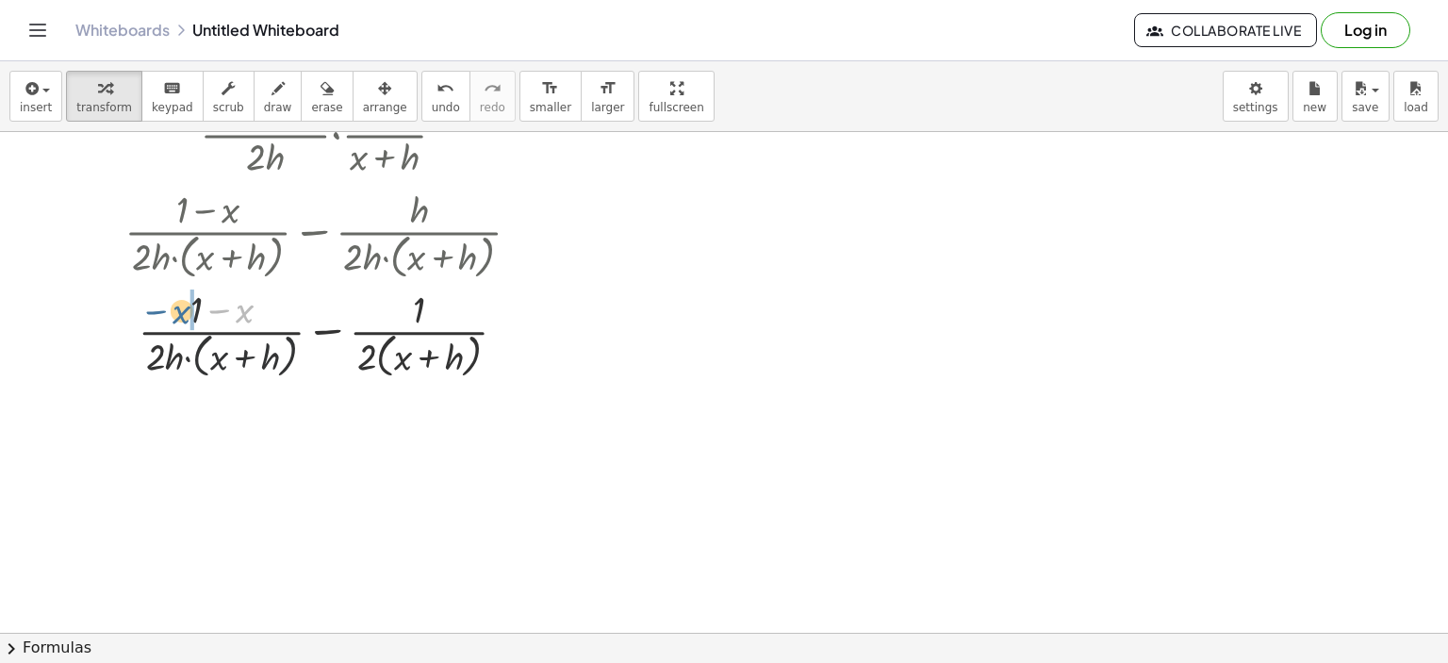
drag, startPoint x: 228, startPoint y: 313, endPoint x: 181, endPoint y: 315, distance: 47.2
click at [181, 315] on div at bounding box center [330, 333] width 508 height 100
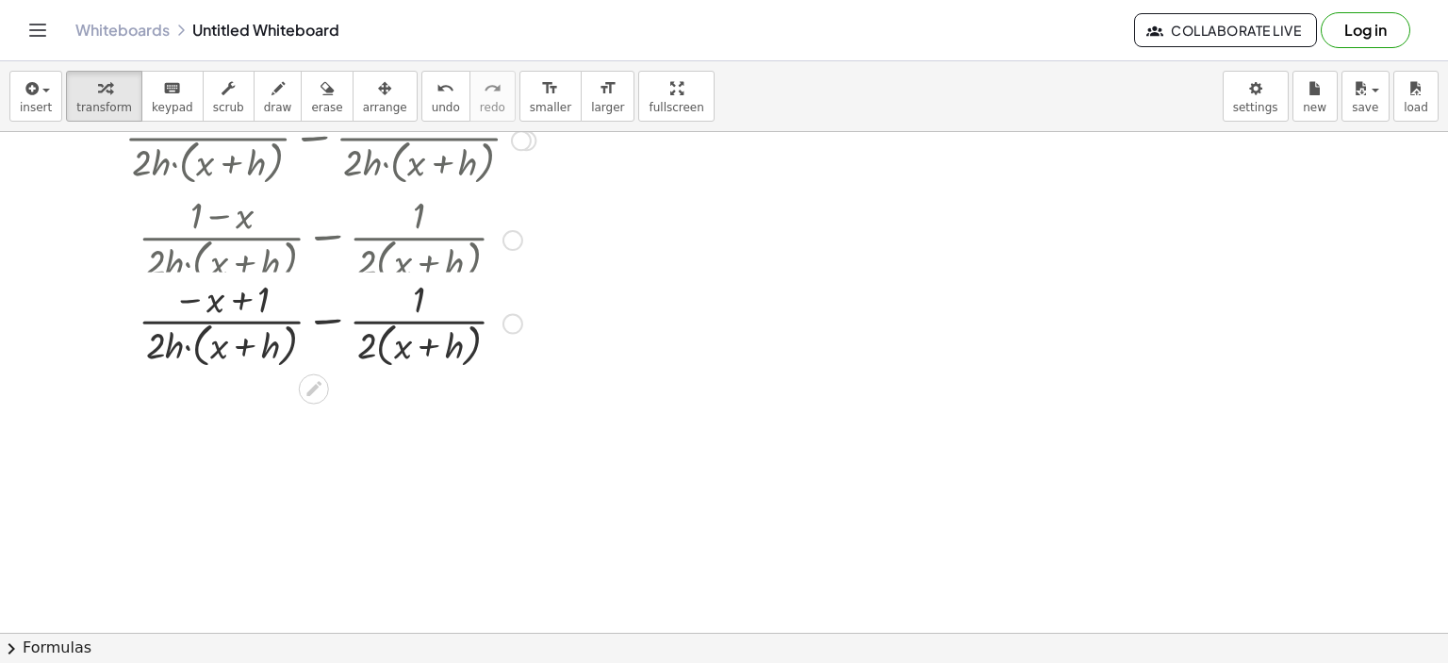
scroll to position [1389, 0]
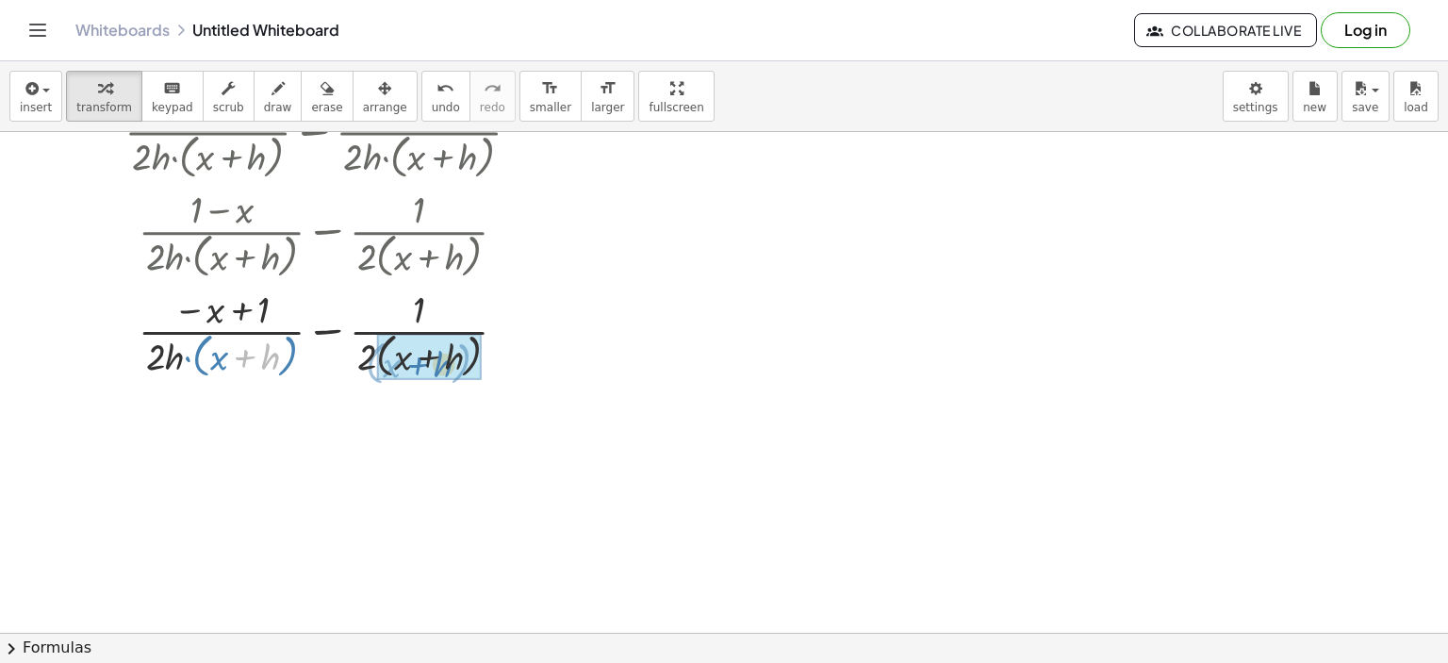
drag, startPoint x: 271, startPoint y: 361, endPoint x: 445, endPoint y: 369, distance: 174.5
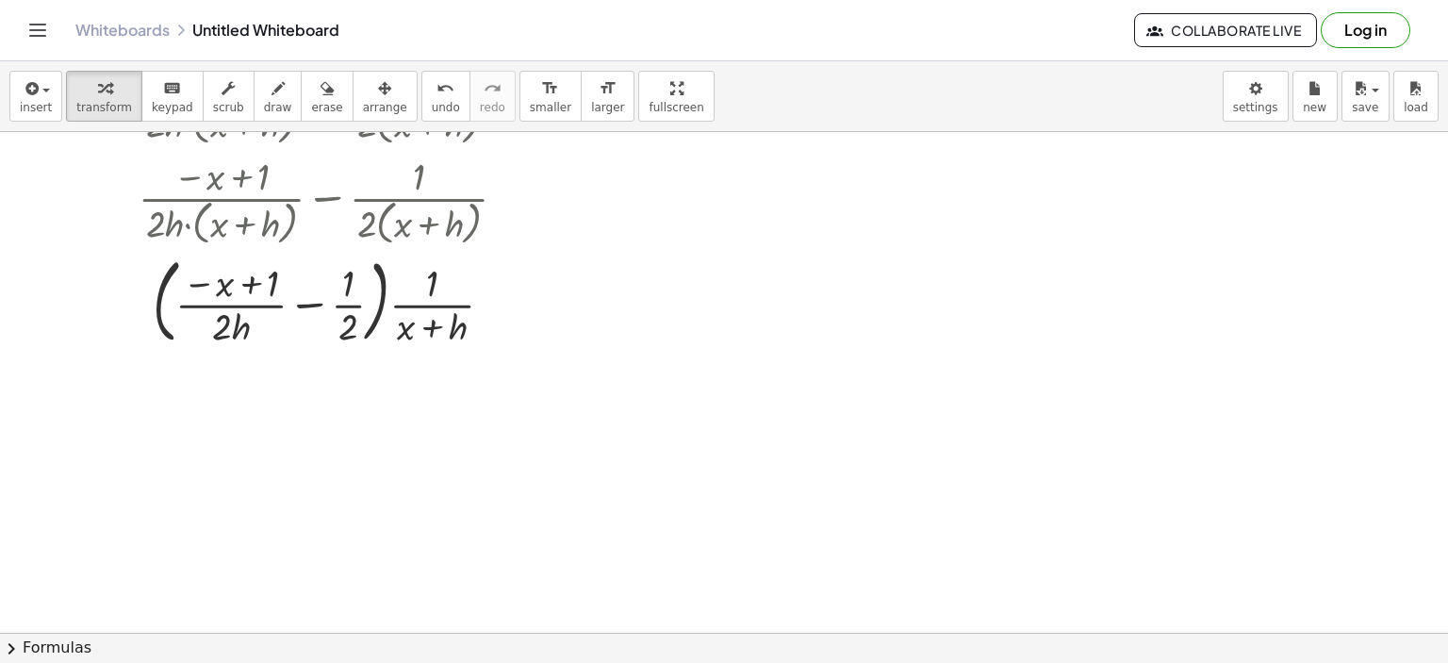
scroll to position [1523, 0]
click at [309, 304] on div at bounding box center [330, 299] width 508 height 102
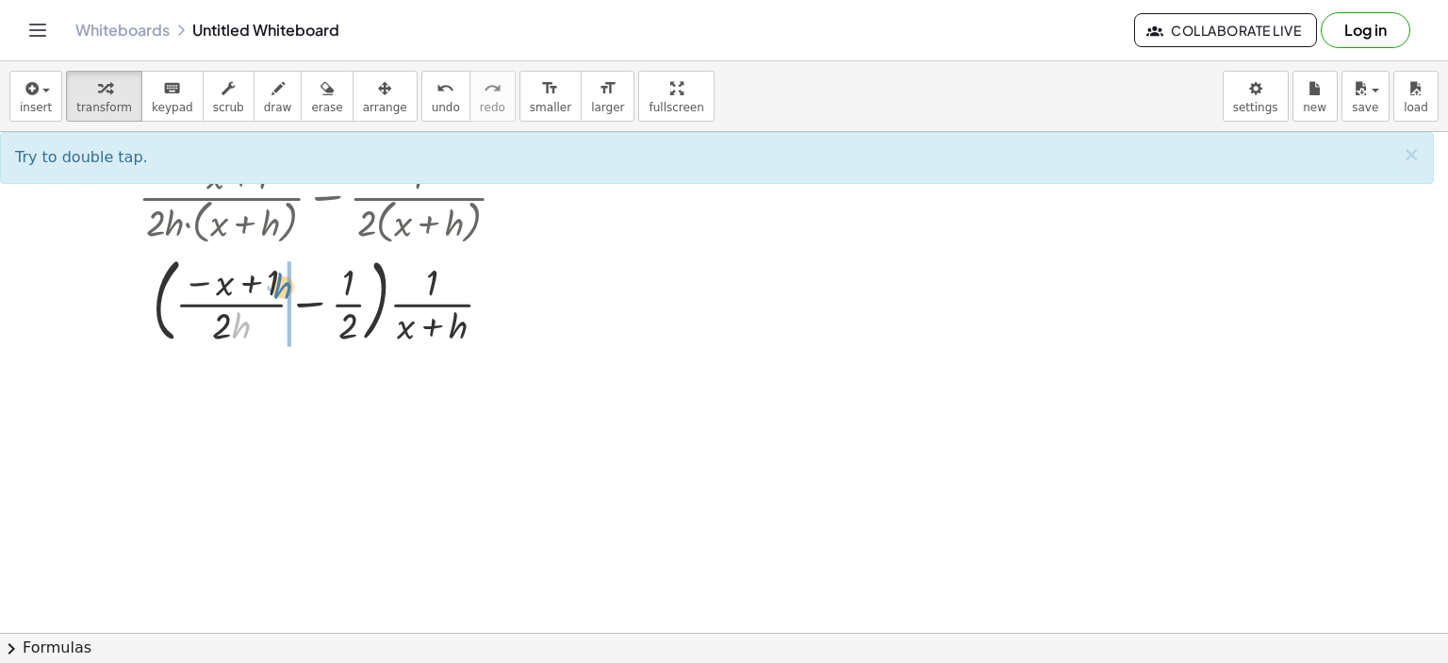
drag, startPoint x: 241, startPoint y: 315, endPoint x: 261, endPoint y: 326, distance: 22.8
click at [261, 326] on div at bounding box center [330, 299] width 508 height 102
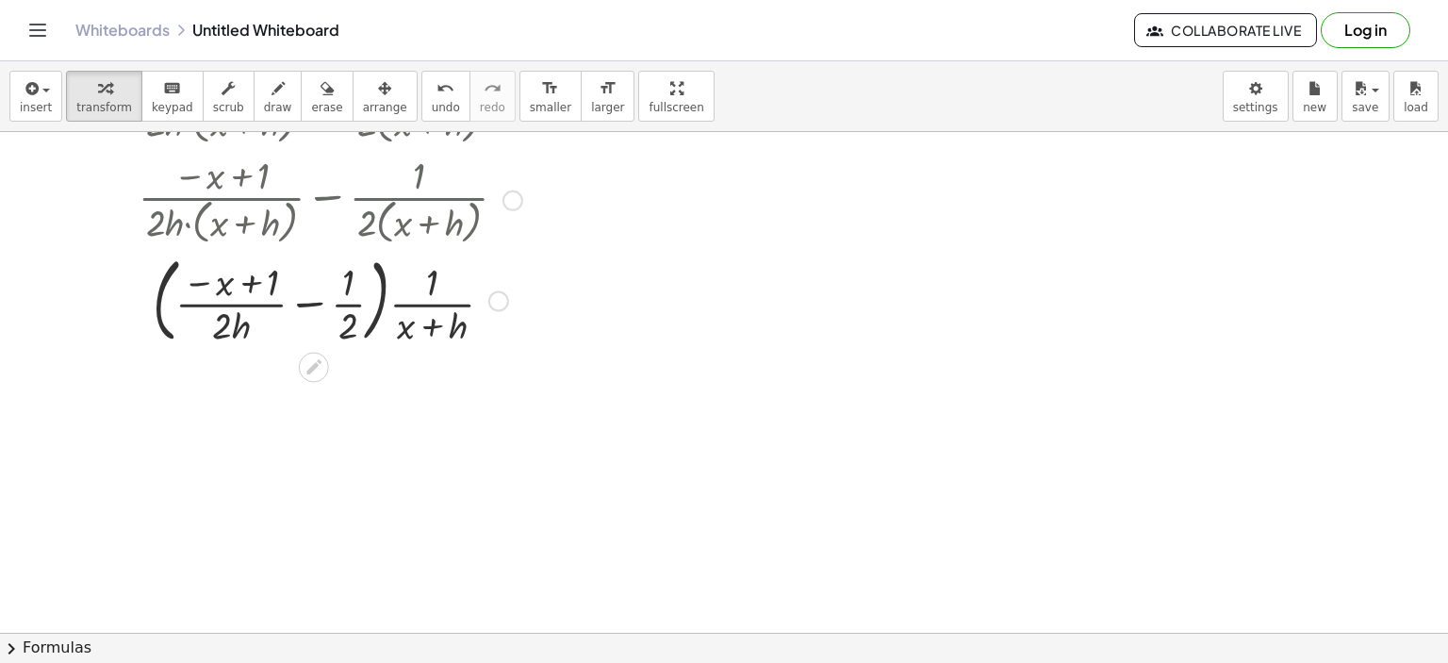
click at [305, 310] on div at bounding box center [330, 299] width 508 height 102
click at [315, 307] on div at bounding box center [330, 299] width 508 height 102
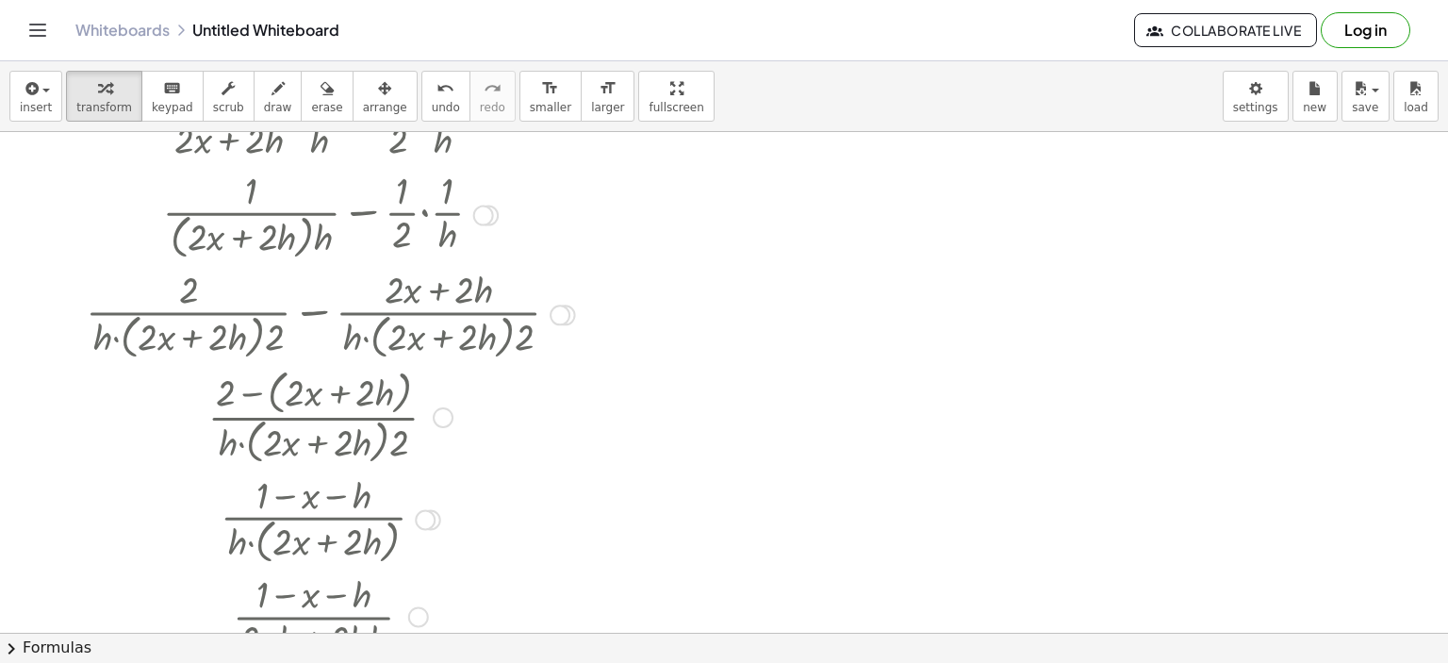
scroll to position [0, 0]
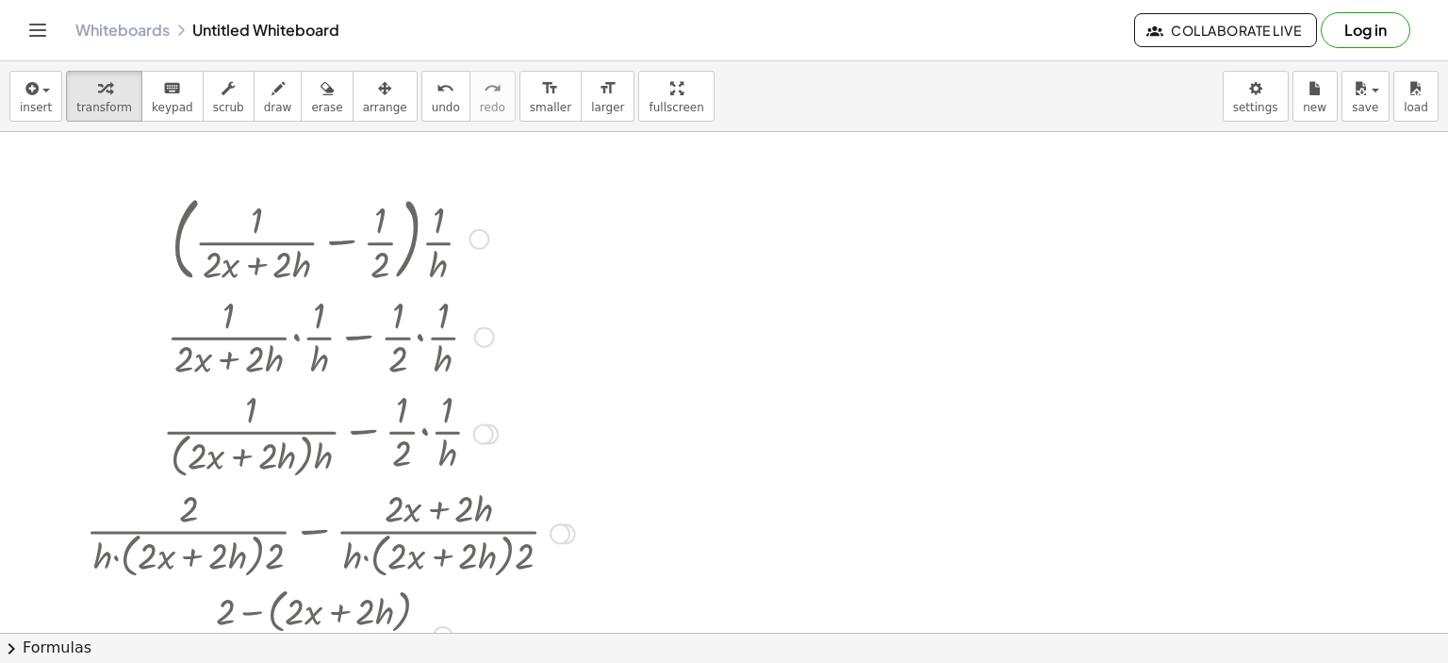
click at [476, 235] on div at bounding box center [478, 239] width 21 height 21
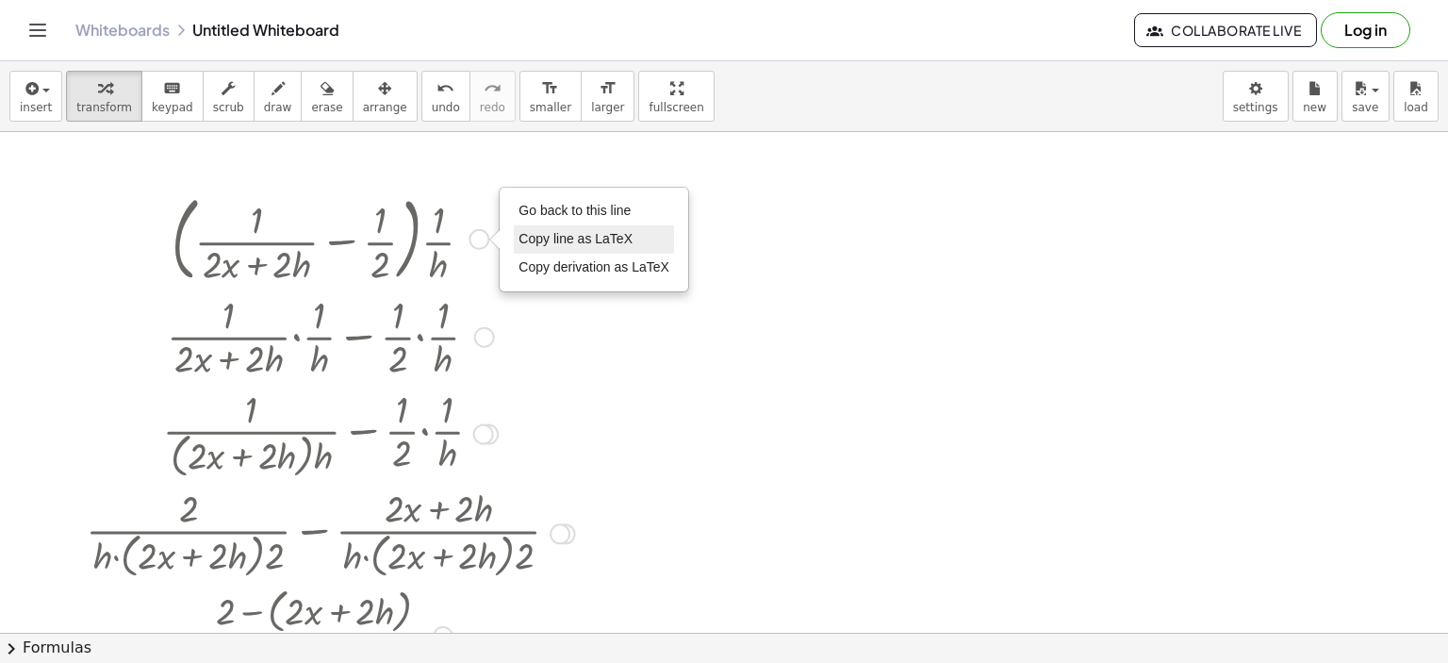
click at [529, 233] on span "Copy line as LaTeX" at bounding box center [575, 238] width 114 height 15
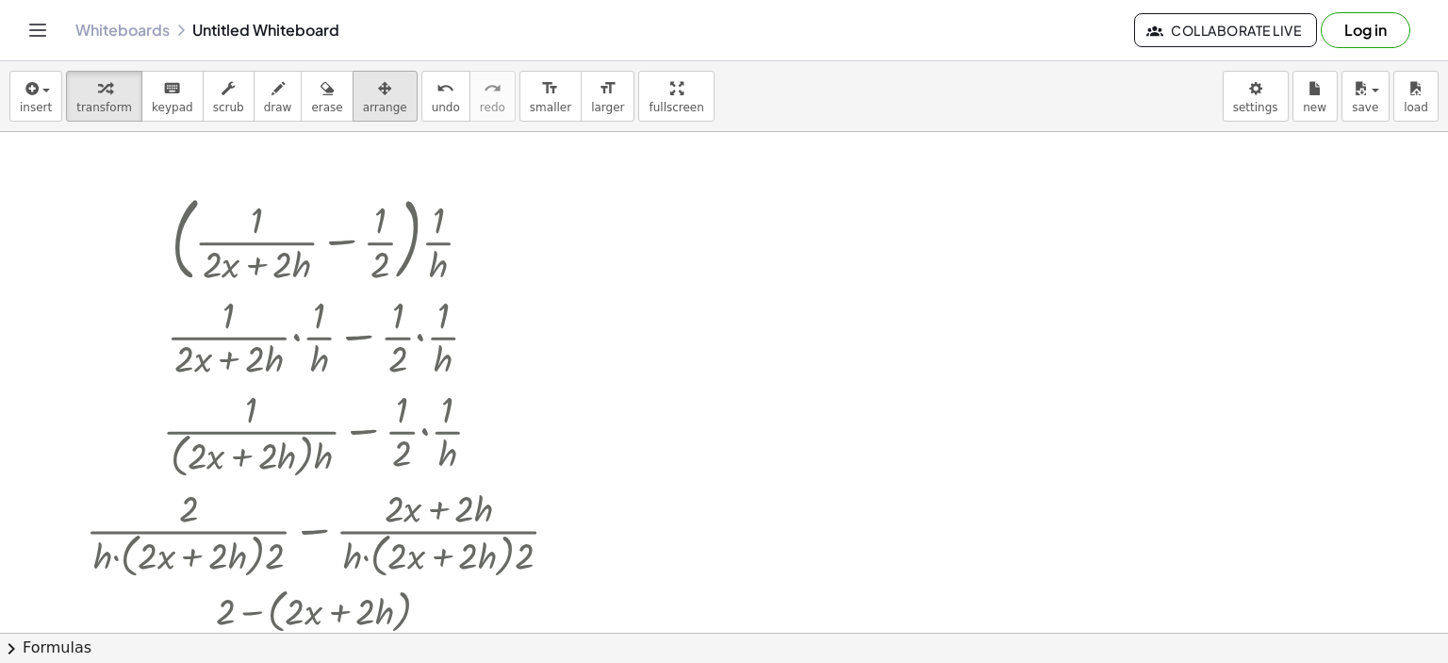
click at [377, 107] on button "arrange" at bounding box center [385, 96] width 65 height 51
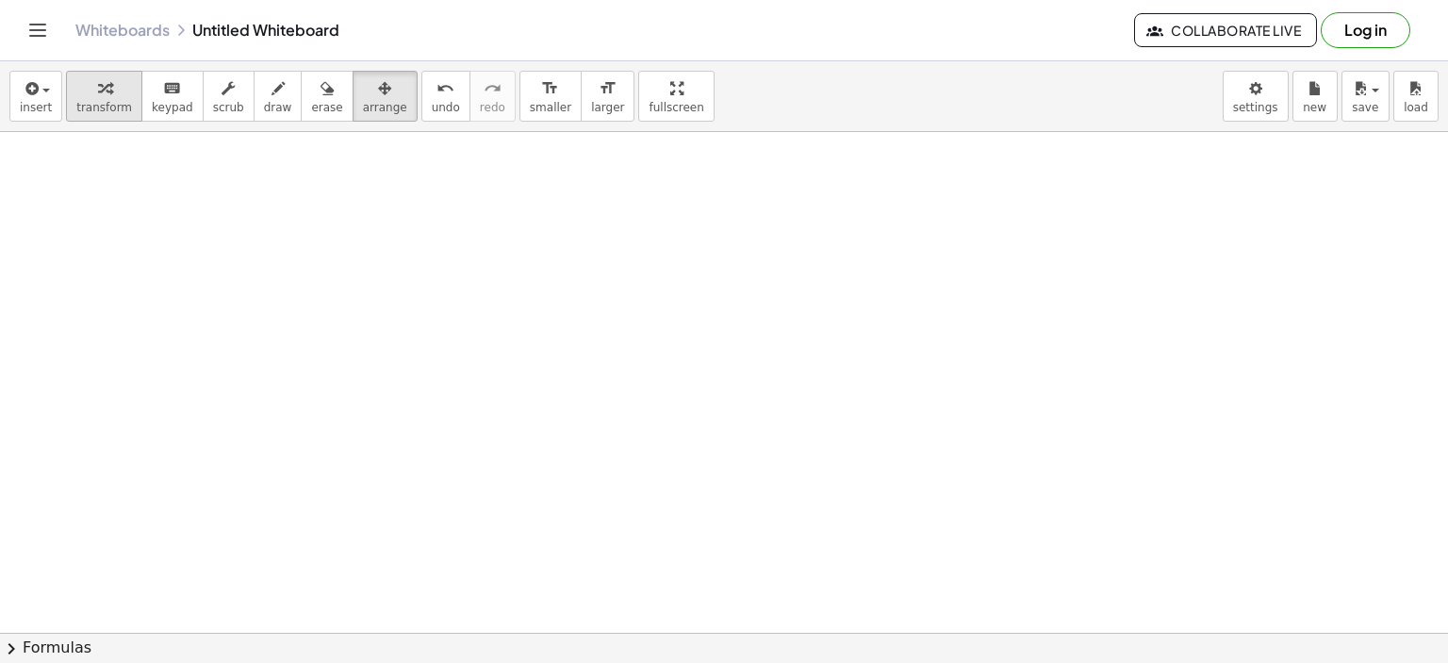
click at [106, 101] on span "transform" at bounding box center [104, 107] width 56 height 13
click at [432, 51] on div "Whiteboards Untitled Whiteboard Collaborate Live Log in" at bounding box center [724, 30] width 1403 height 60
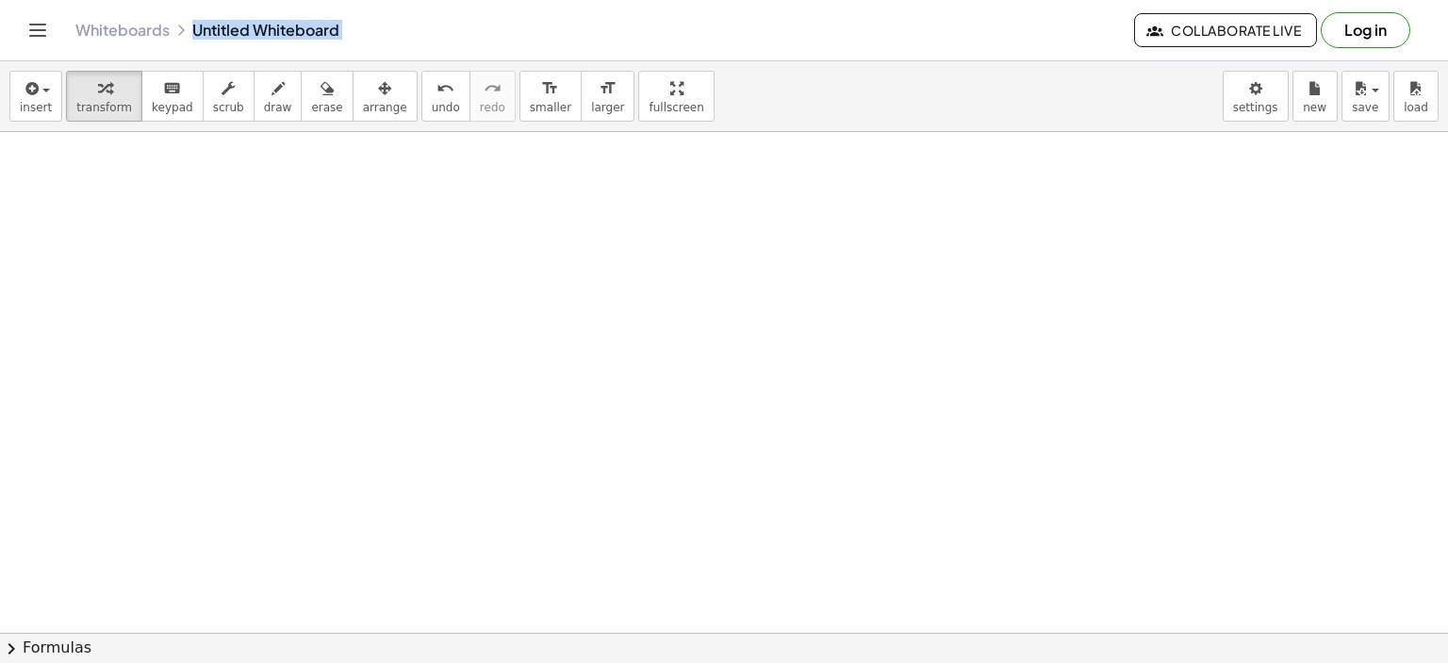
click at [413, 35] on div "Whiteboards Untitled Whiteboard" at bounding box center [604, 30] width 1059 height 19
